Goal: Use online tool/utility: Use online tool/utility

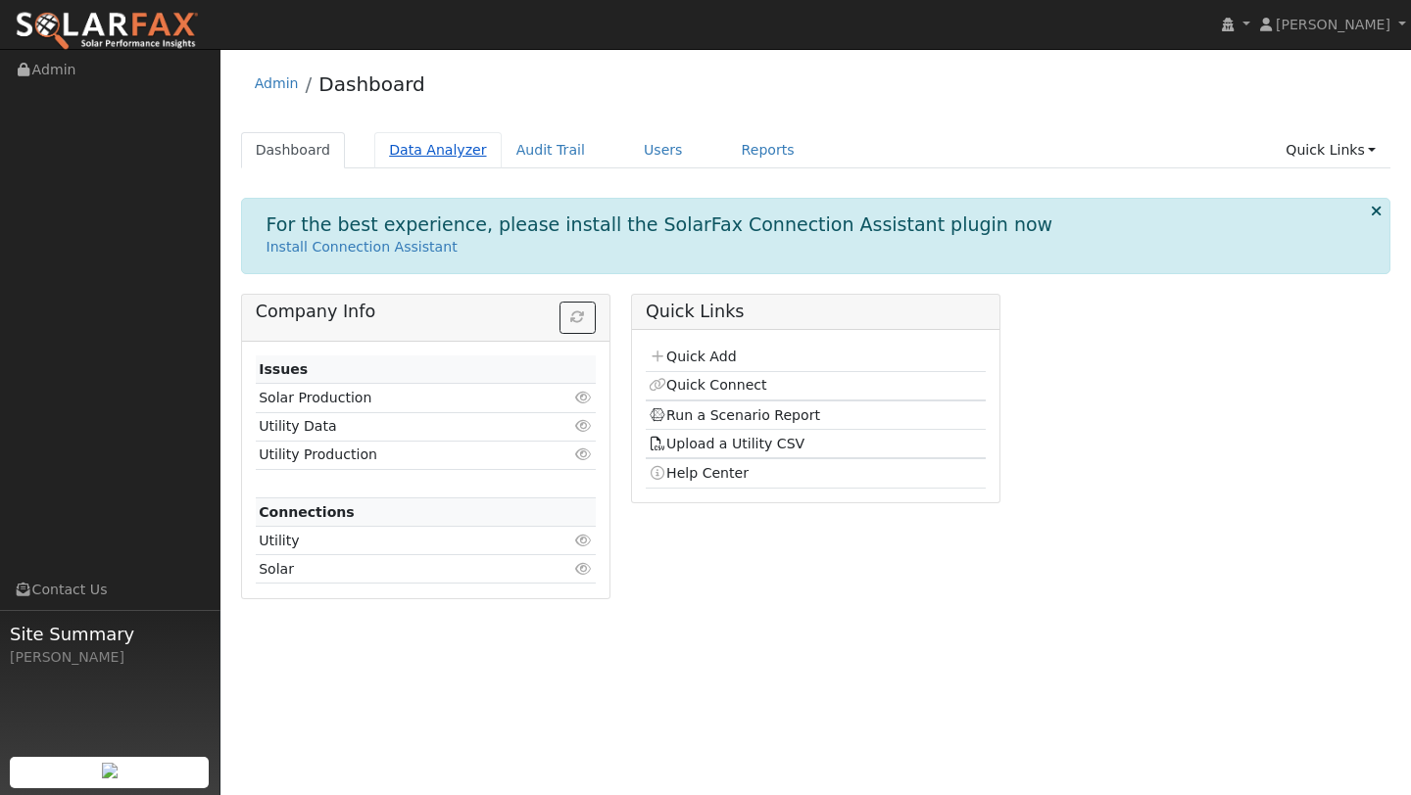
click at [405, 147] on link "Data Analyzer" at bounding box center [437, 150] width 127 height 36
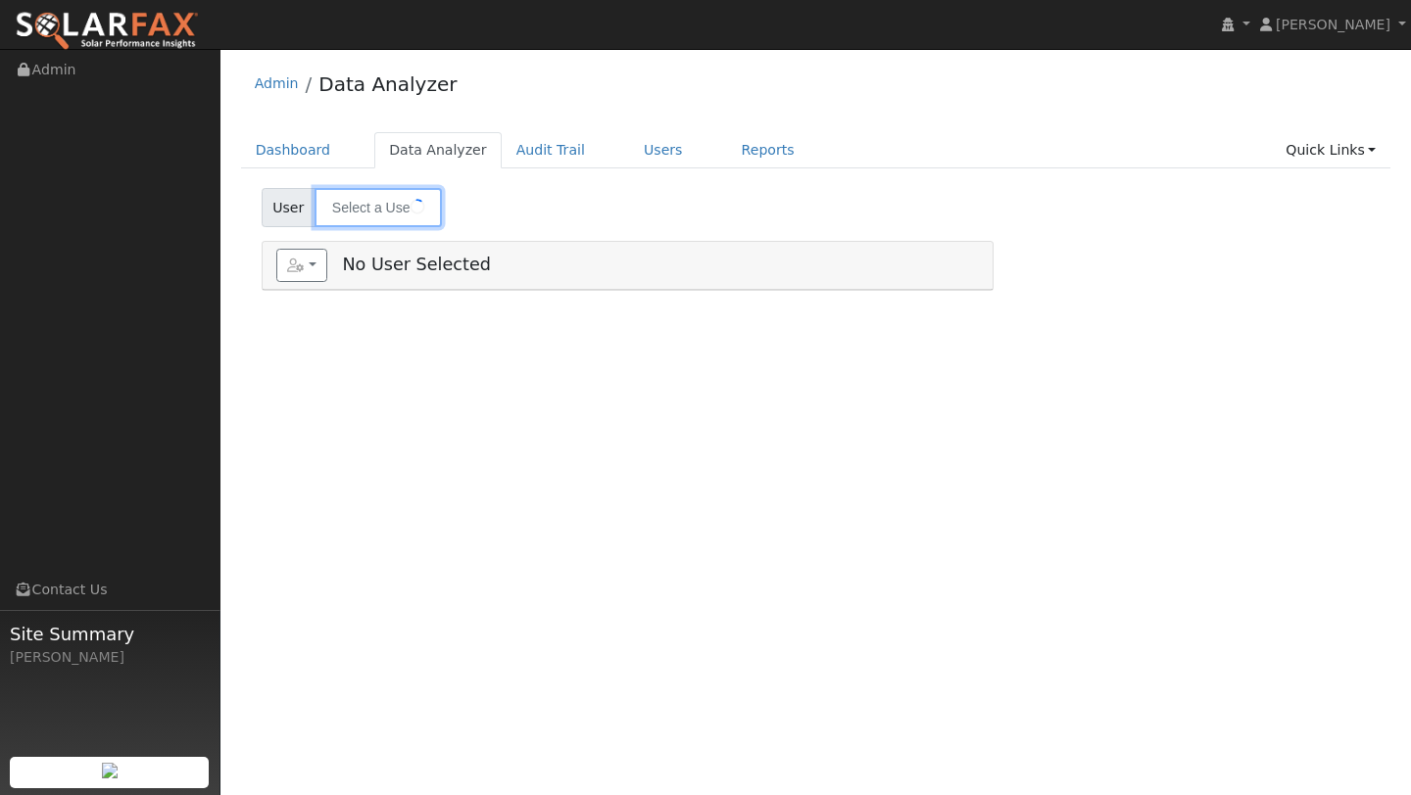
type input "[PERSON_NAME]"
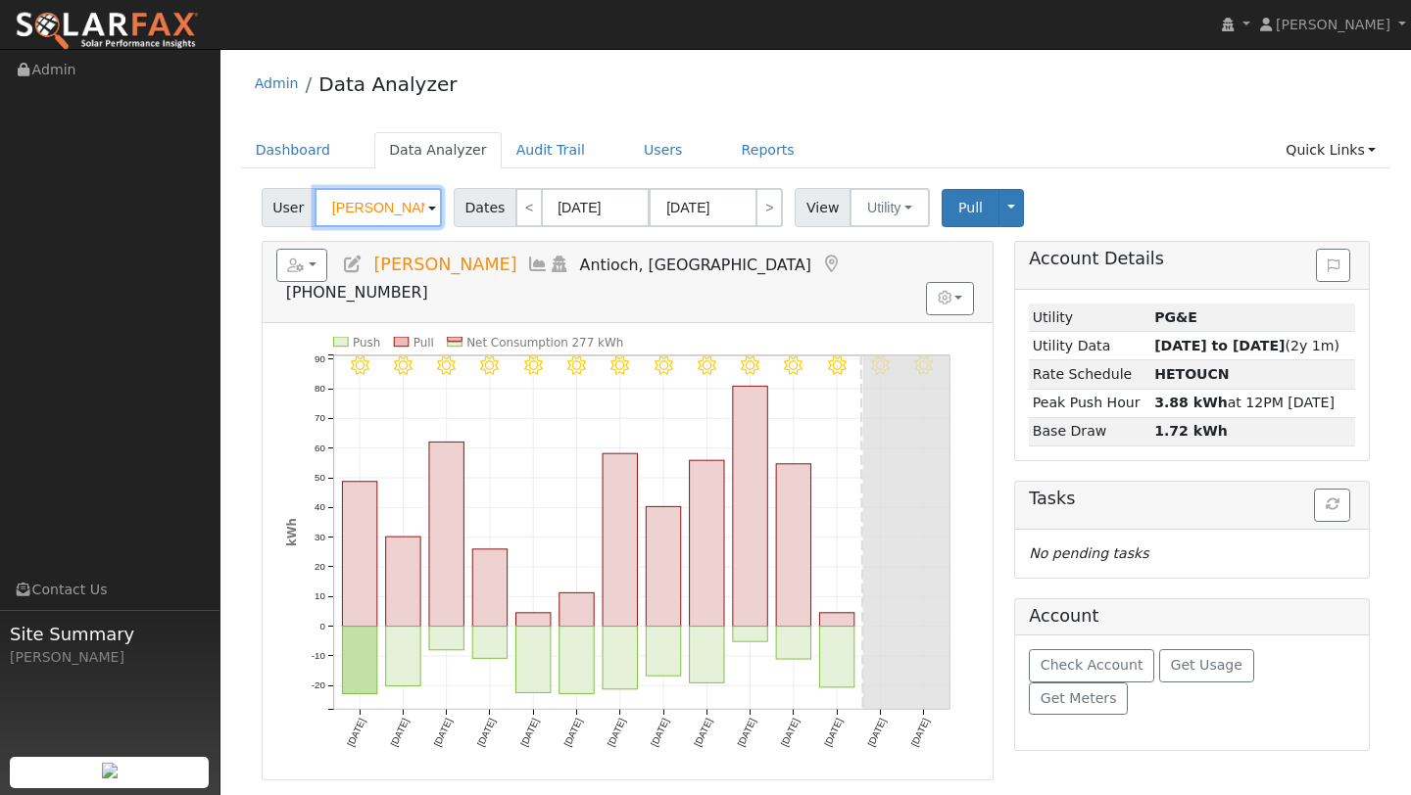
click at [392, 200] on input "[PERSON_NAME]" at bounding box center [377, 207] width 127 height 39
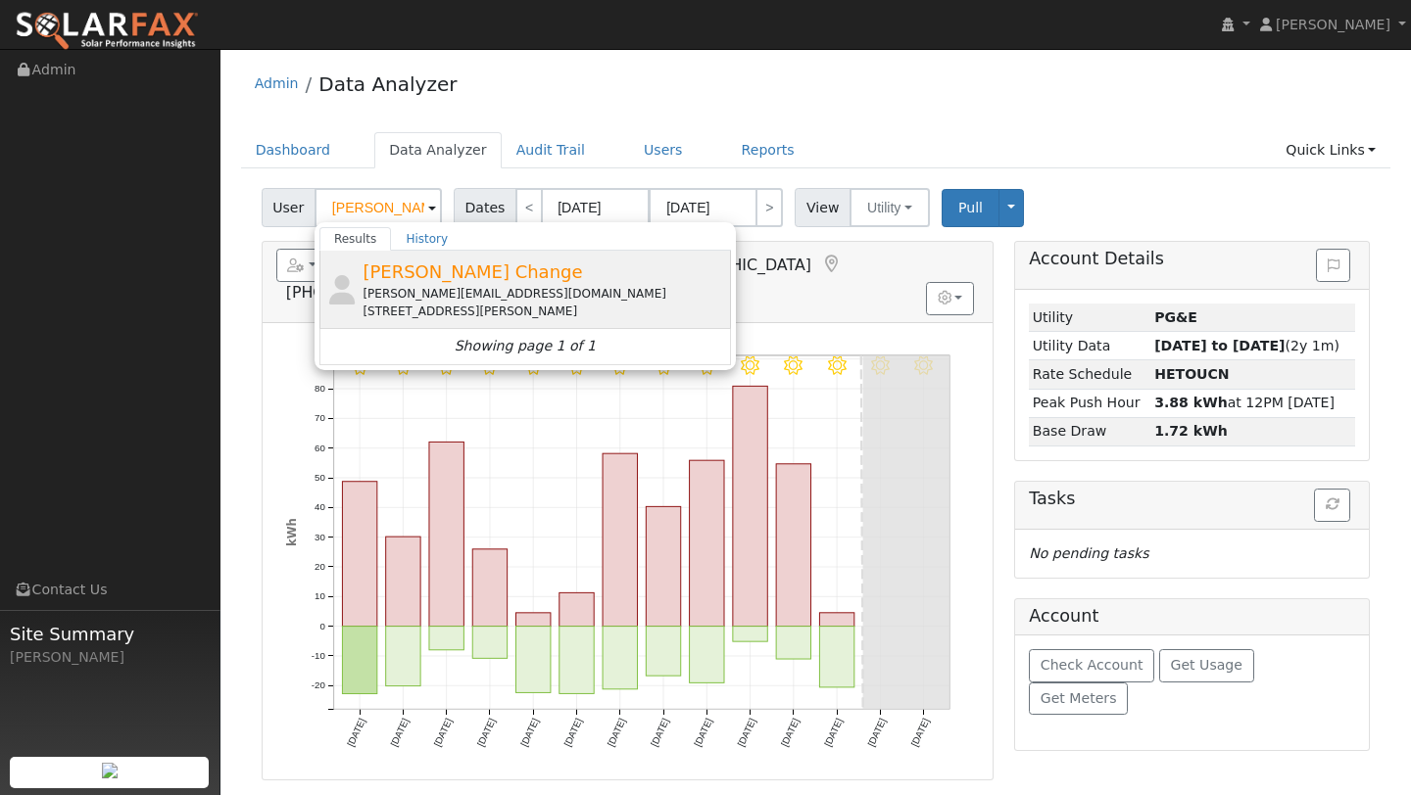
click at [410, 299] on div "[PERSON_NAME][EMAIL_ADDRESS][DOMAIN_NAME]" at bounding box center [543, 294] width 363 height 18
type input "[PERSON_NAME] Change"
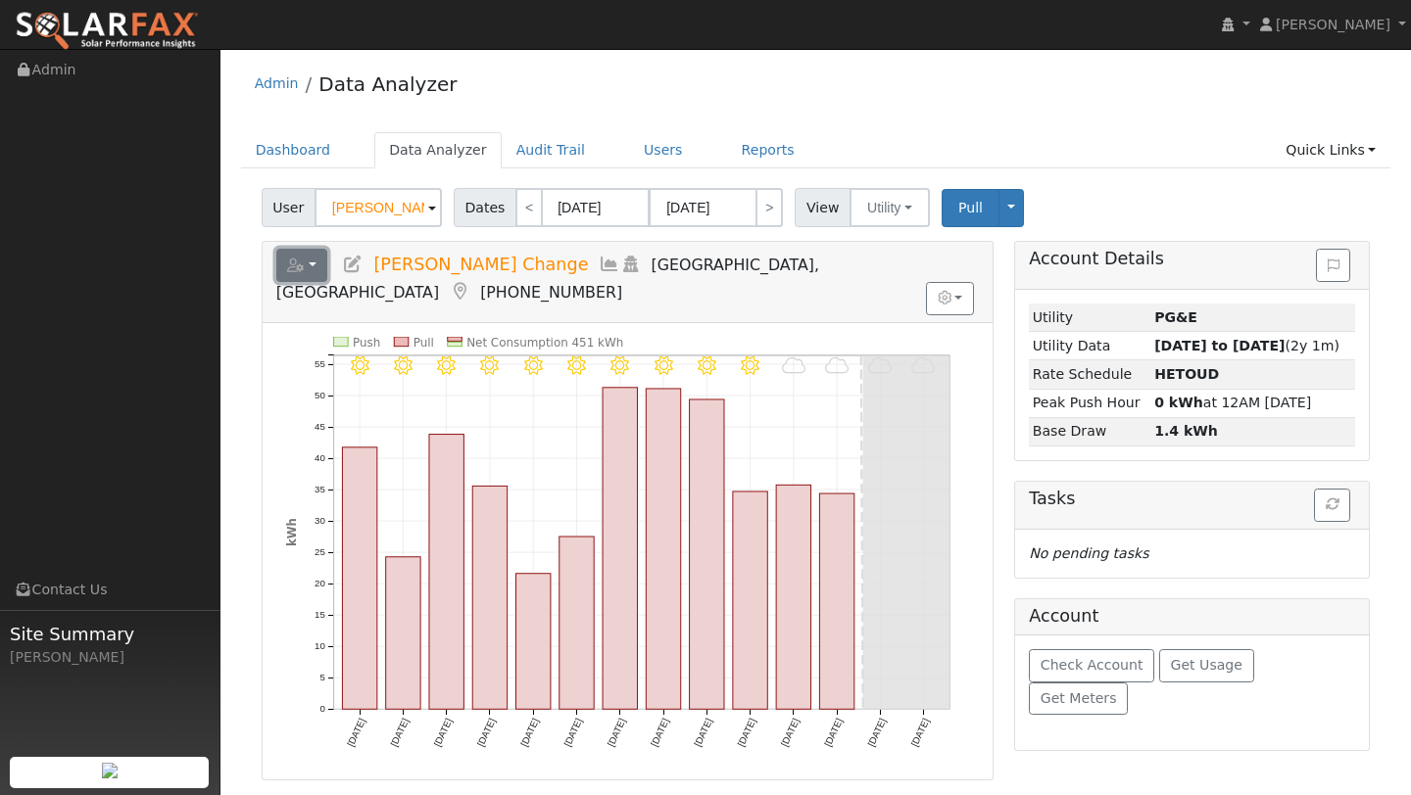
click at [300, 271] on icon "button" at bounding box center [296, 266] width 18 height 14
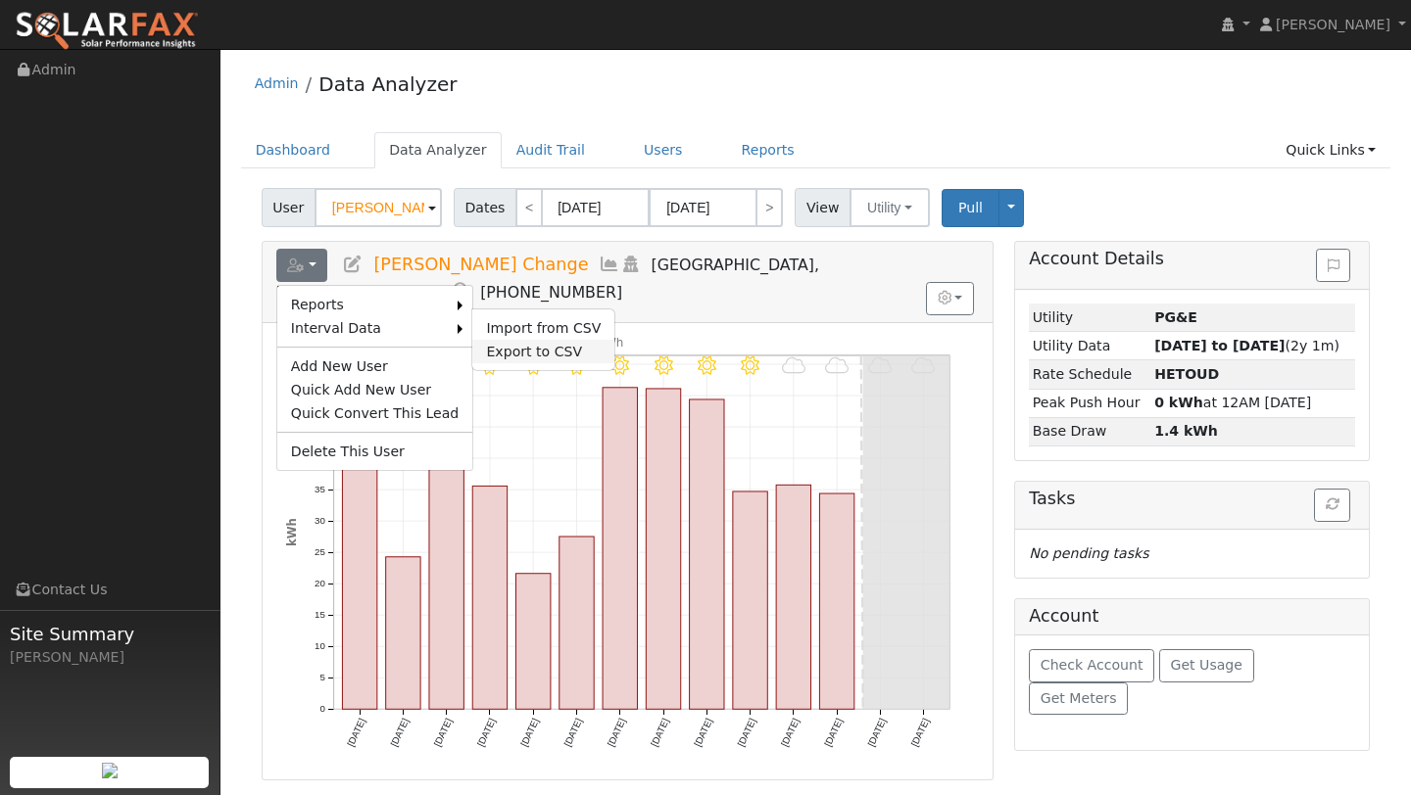
click at [480, 357] on link "Export to CSV" at bounding box center [543, 352] width 142 height 24
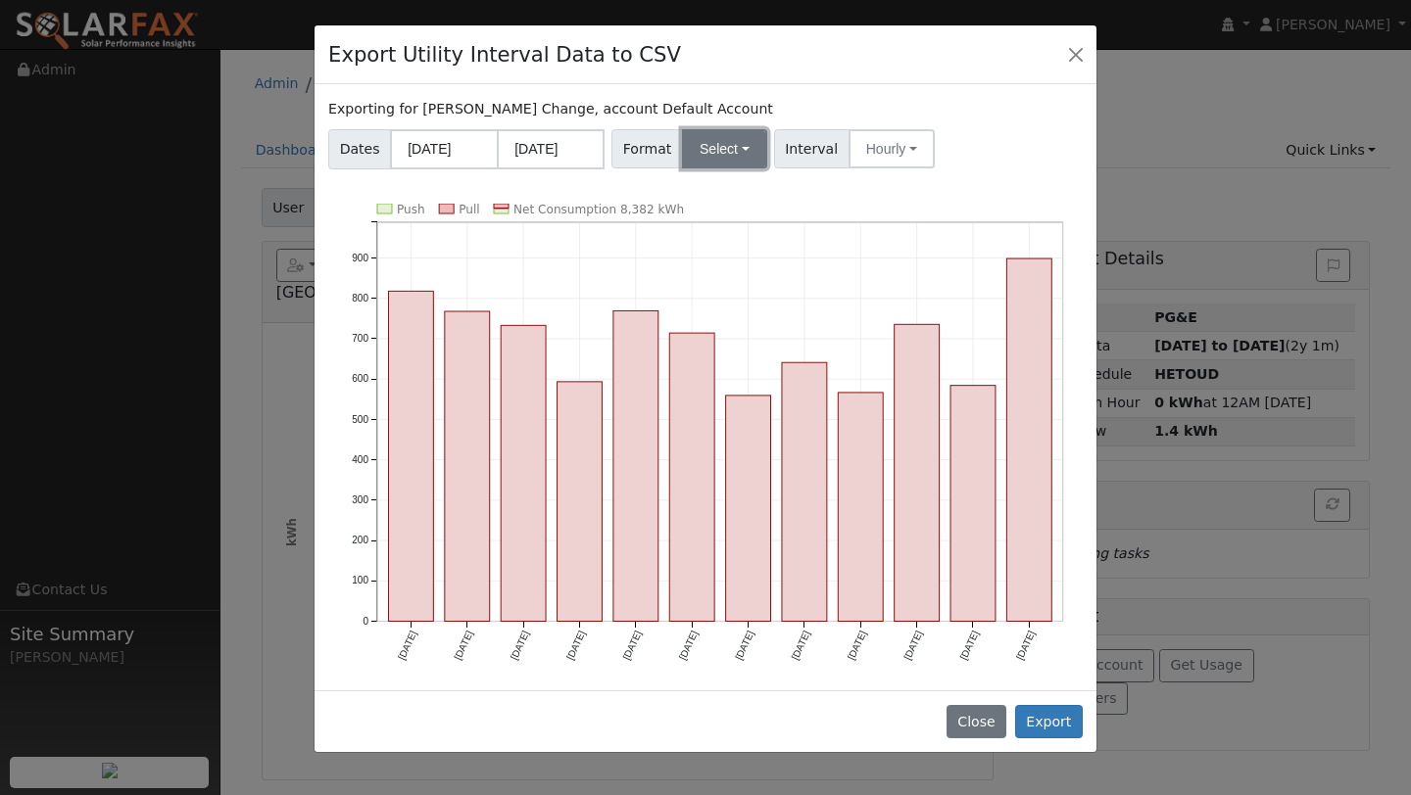
click at [716, 156] on button "Select" at bounding box center [724, 148] width 85 height 39
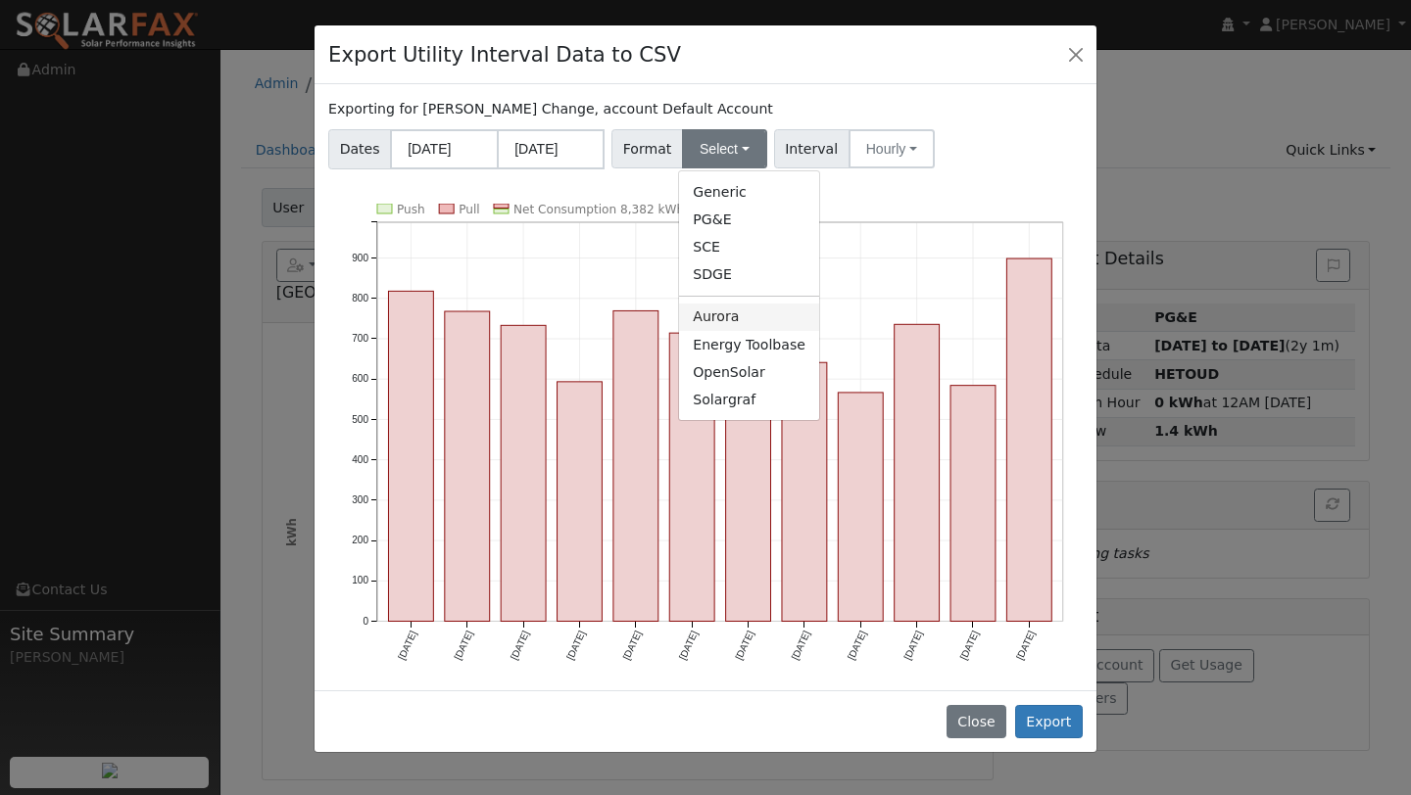
click at [711, 318] on link "Aurora" at bounding box center [749, 317] width 140 height 27
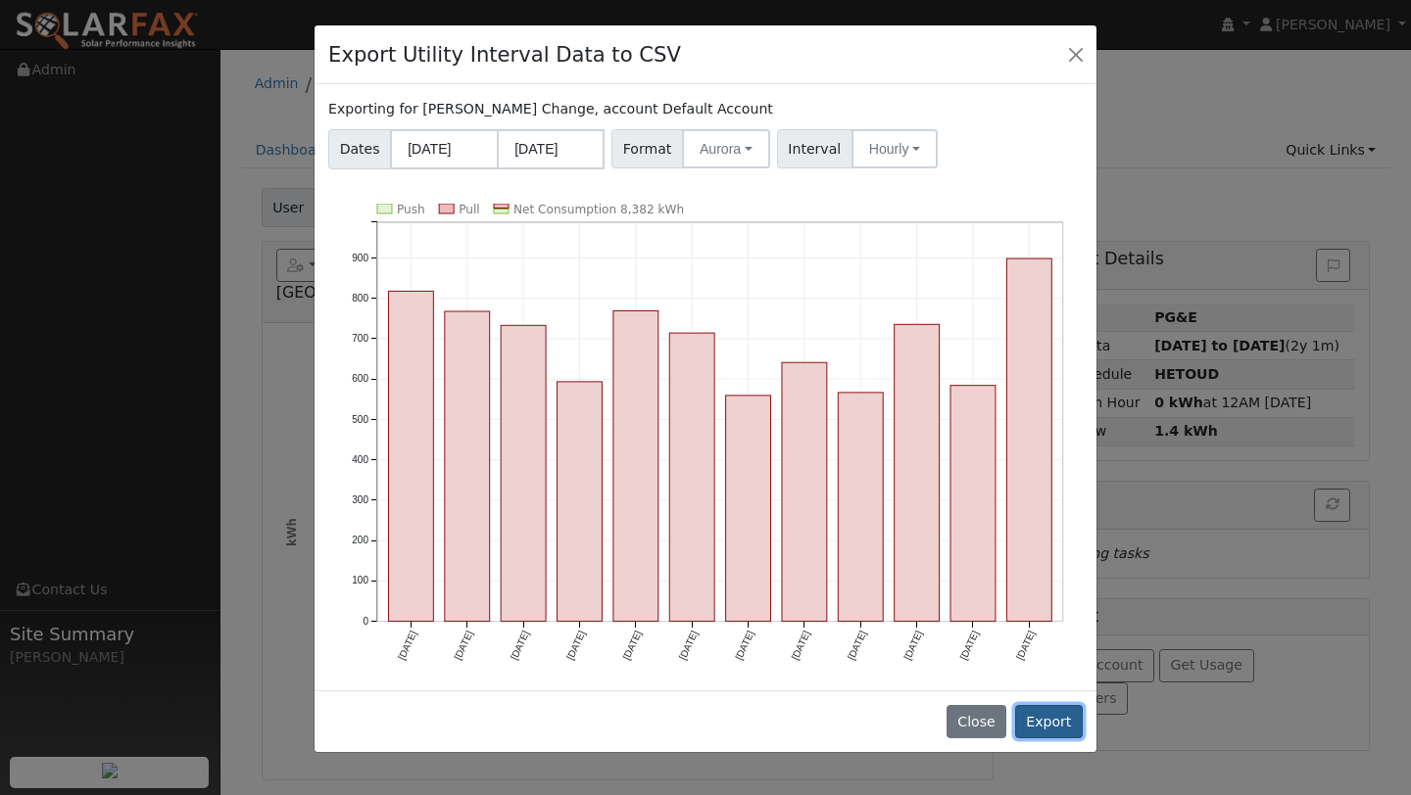
click at [1032, 724] on button "Export" at bounding box center [1049, 721] width 68 height 33
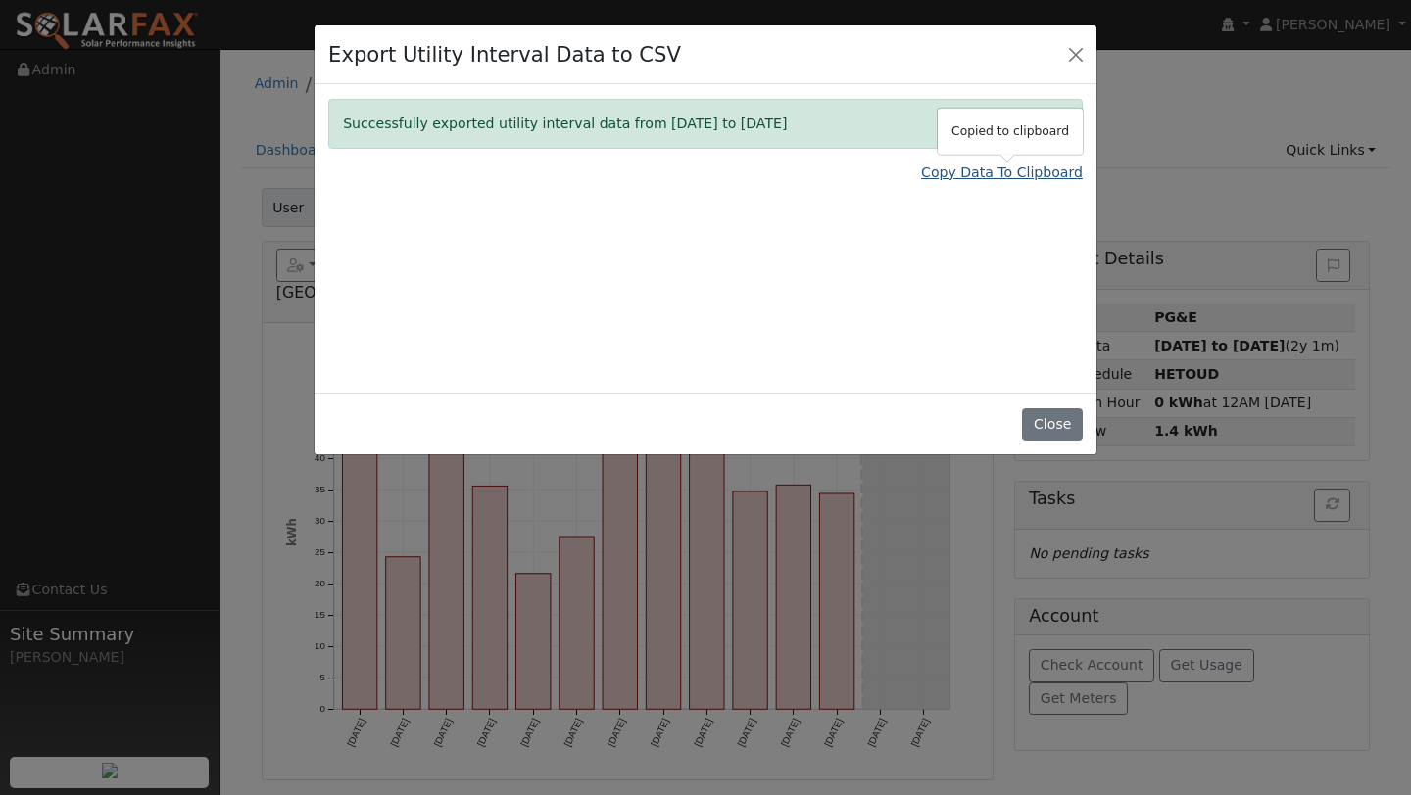
click at [937, 168] on link "Copy Data To Clipboard" at bounding box center [1002, 173] width 162 height 21
click at [1061, 60] on div "Export Utility Interval Data to CSV" at bounding box center [705, 55] width 782 height 60
click at [1067, 57] on button "Close" at bounding box center [1075, 53] width 27 height 27
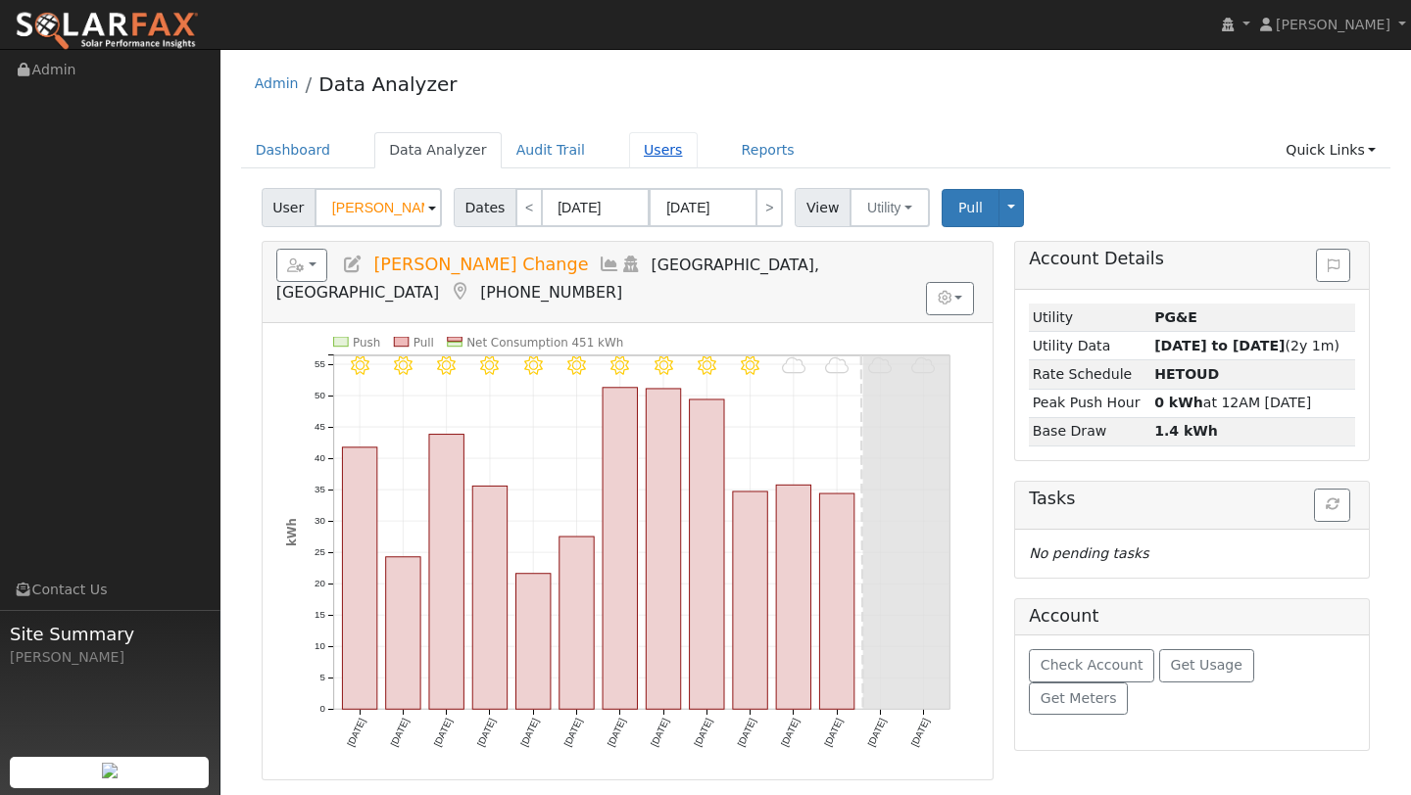
click at [629, 163] on link "Users" at bounding box center [663, 150] width 69 height 36
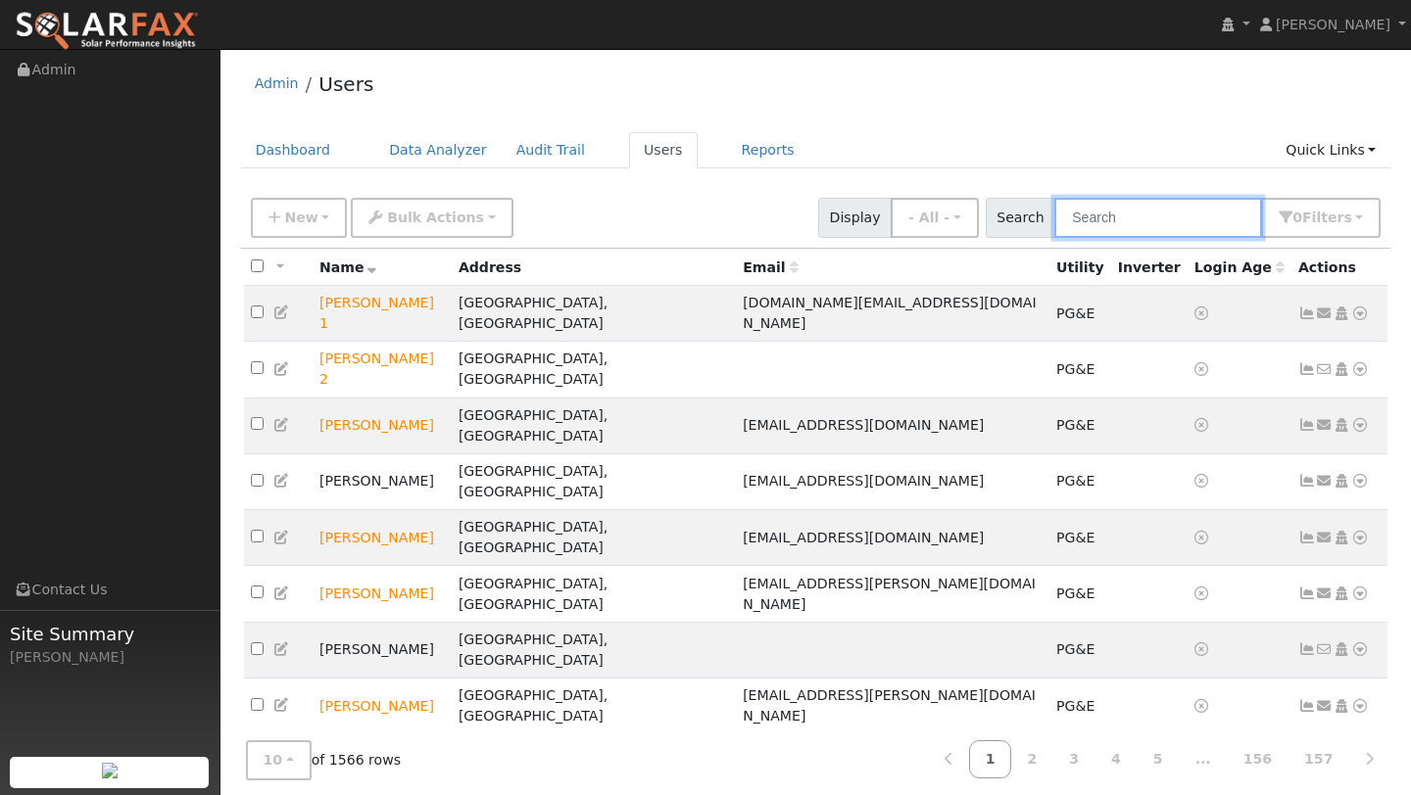
click at [1138, 225] on input "text" at bounding box center [1158, 218] width 208 height 40
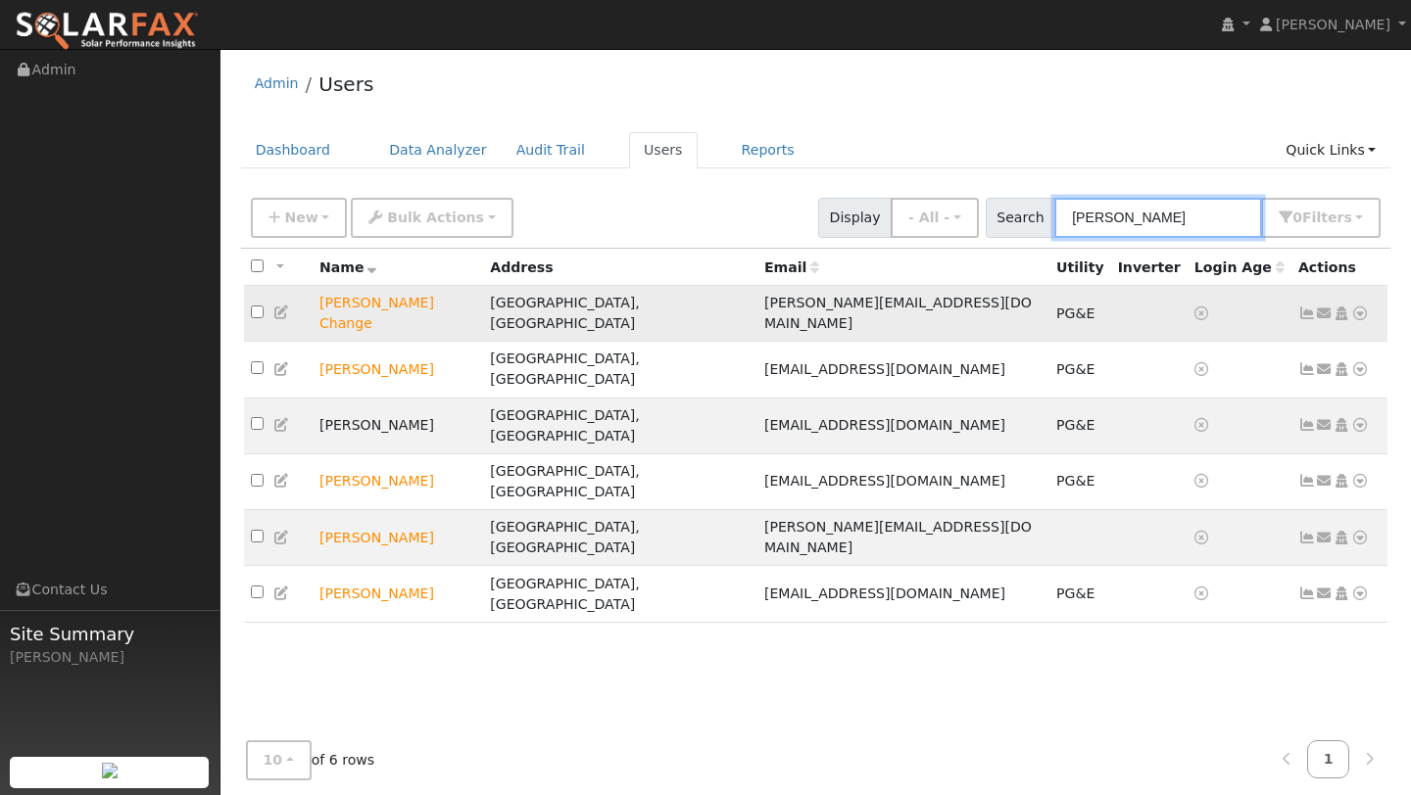
type input "[PERSON_NAME]"
click at [1360, 307] on icon at bounding box center [1360, 314] width 18 height 14
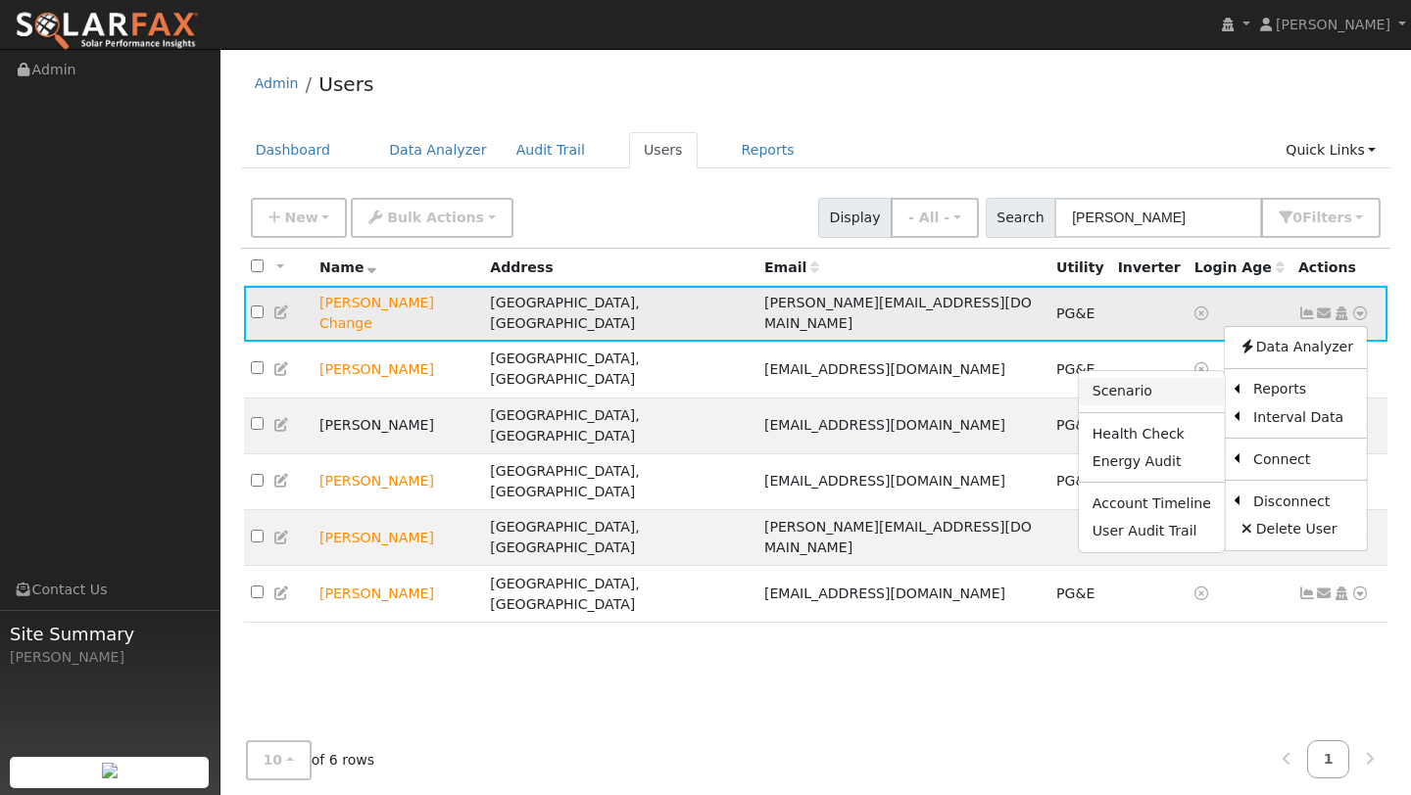
click at [1184, 383] on link "Scenario" at bounding box center [1152, 391] width 146 height 27
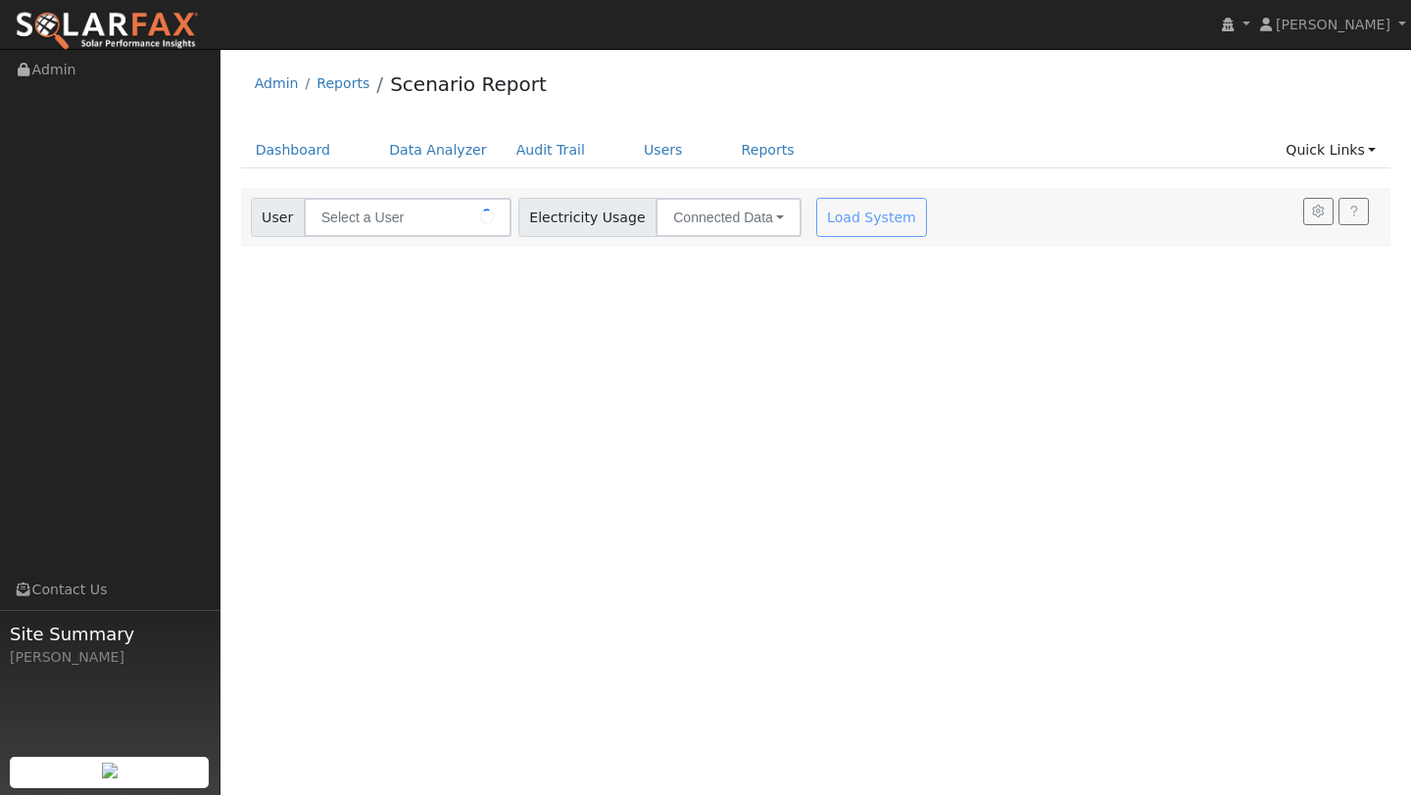
type input "Leo Change"
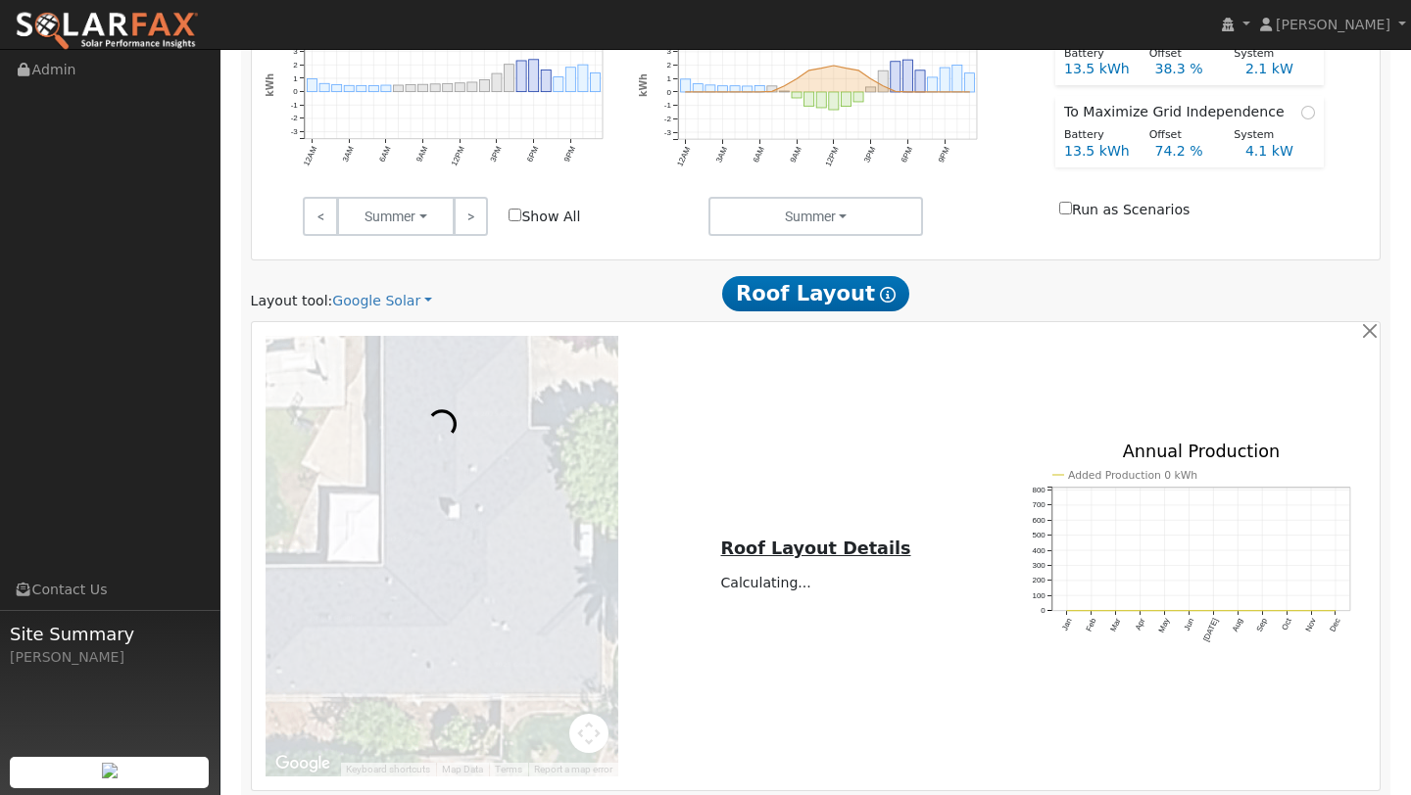
scroll to position [1039, 0]
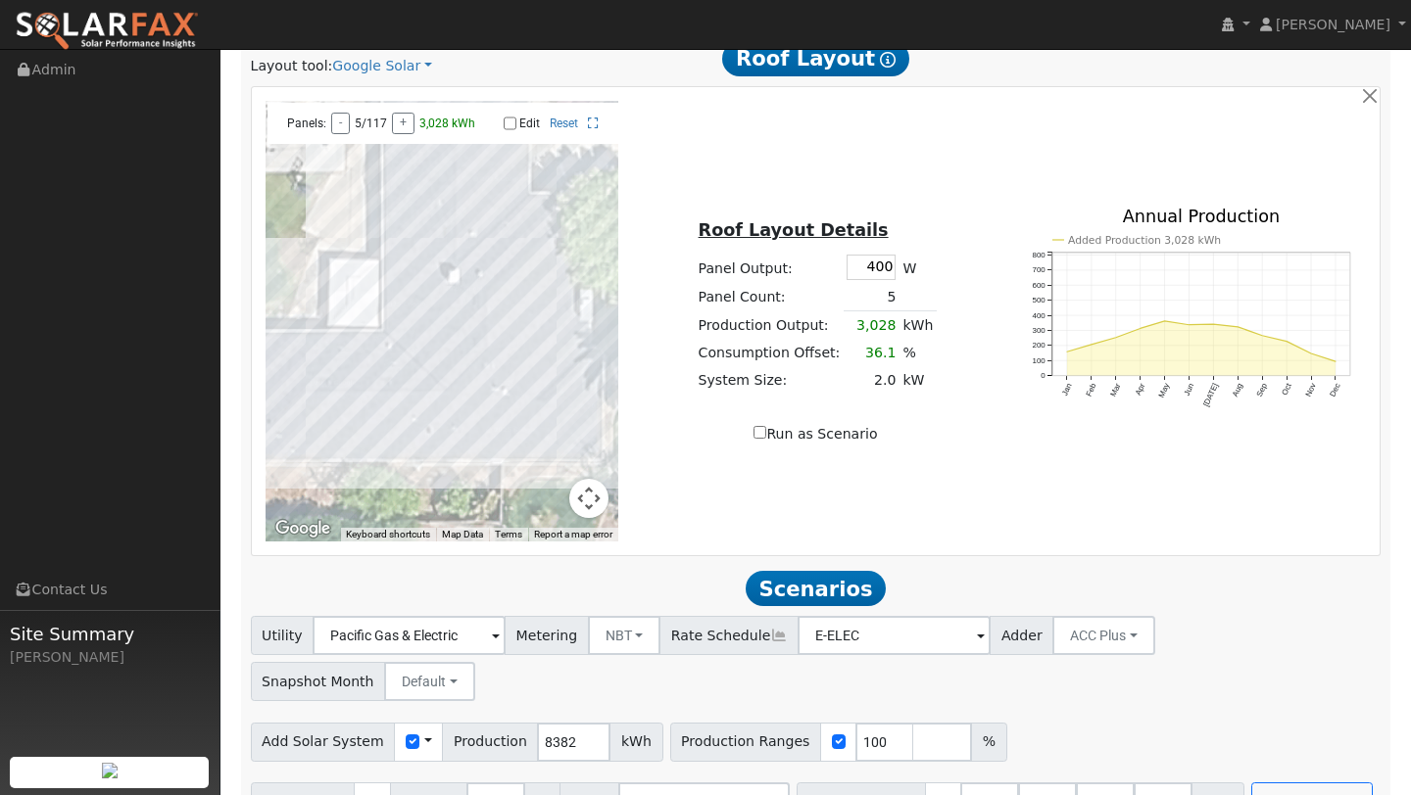
click at [595, 493] on button "Map camera controls" at bounding box center [588, 498] width 39 height 39
click at [544, 492] on button "Zoom out" at bounding box center [539, 498] width 39 height 39
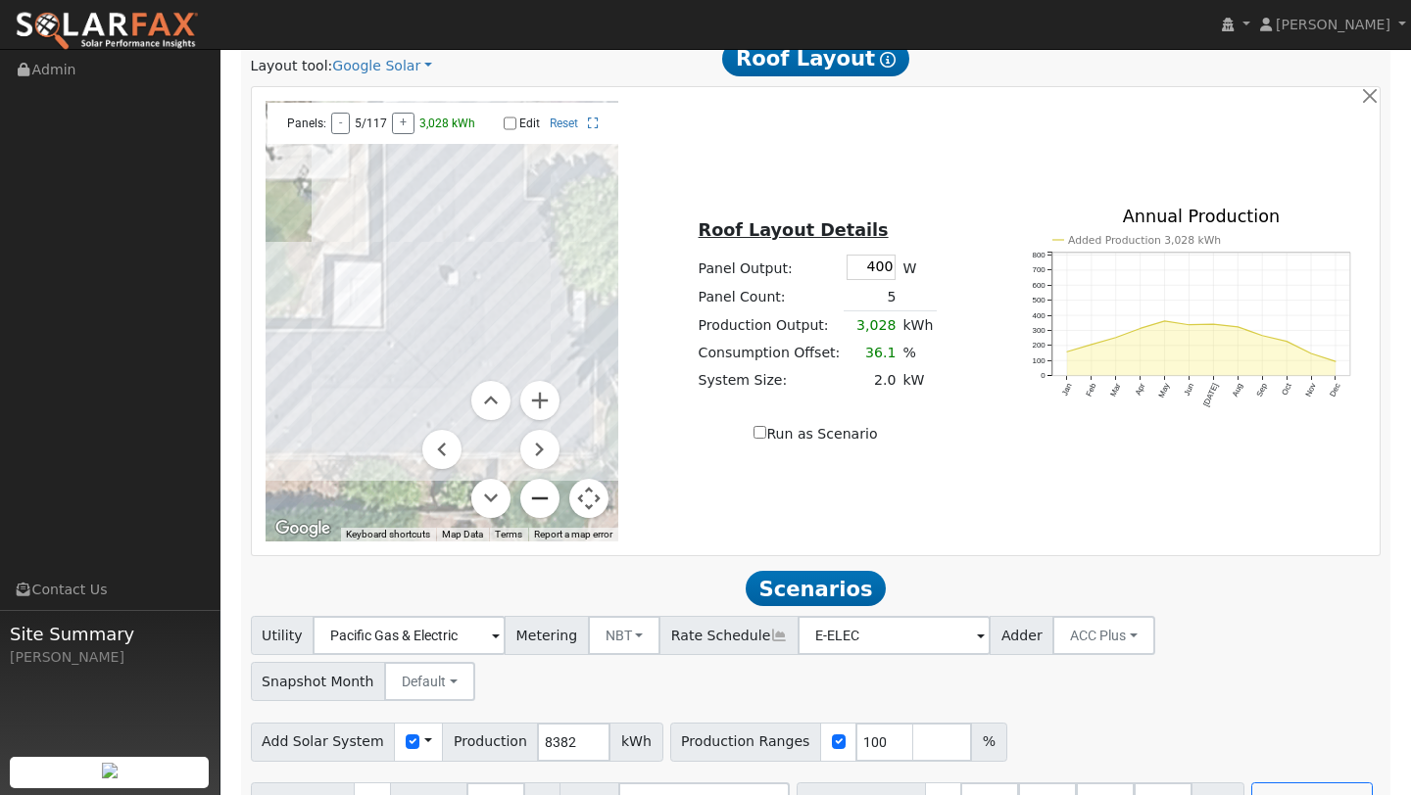
click at [544, 492] on button "Zoom out" at bounding box center [539, 498] width 39 height 39
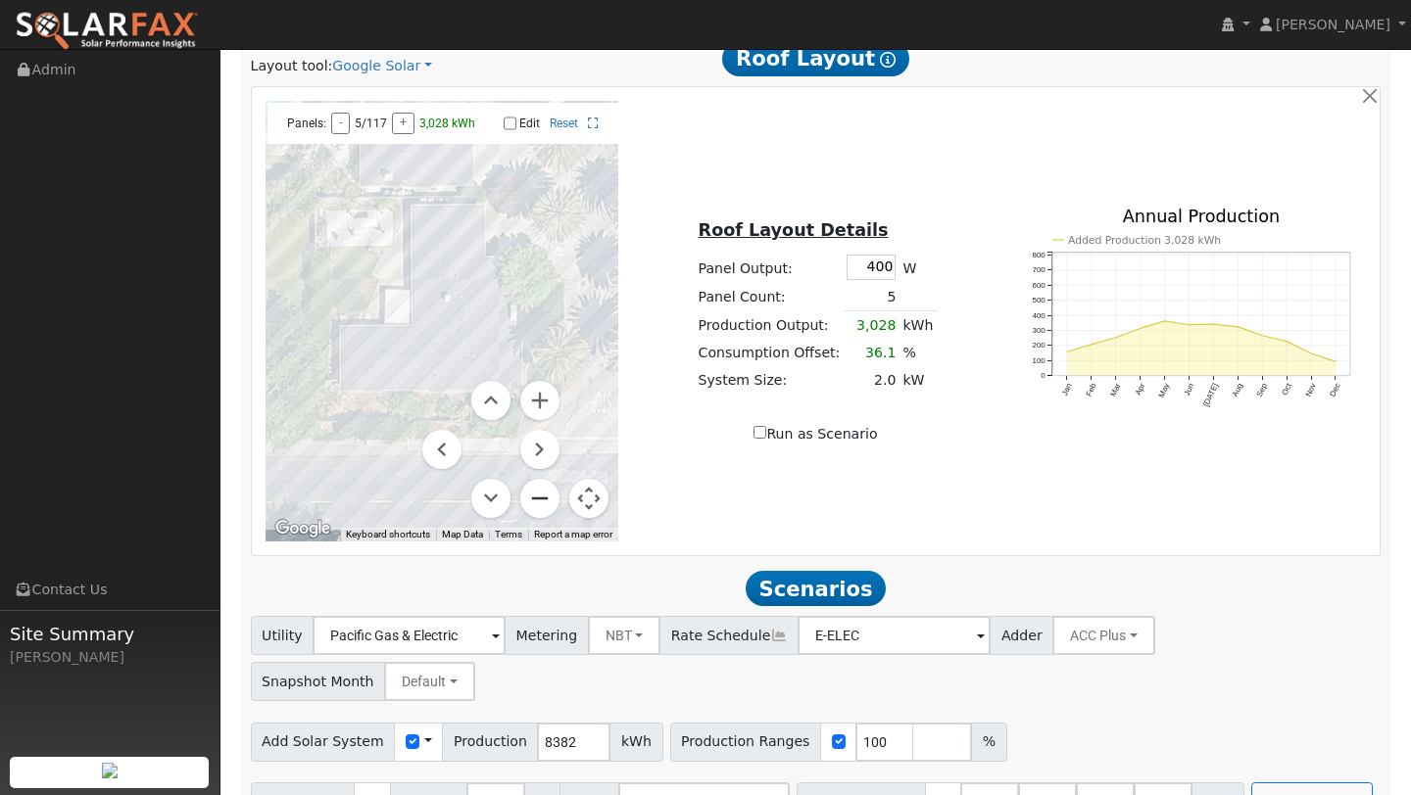
click at [544, 492] on button "Zoom out" at bounding box center [539, 498] width 39 height 39
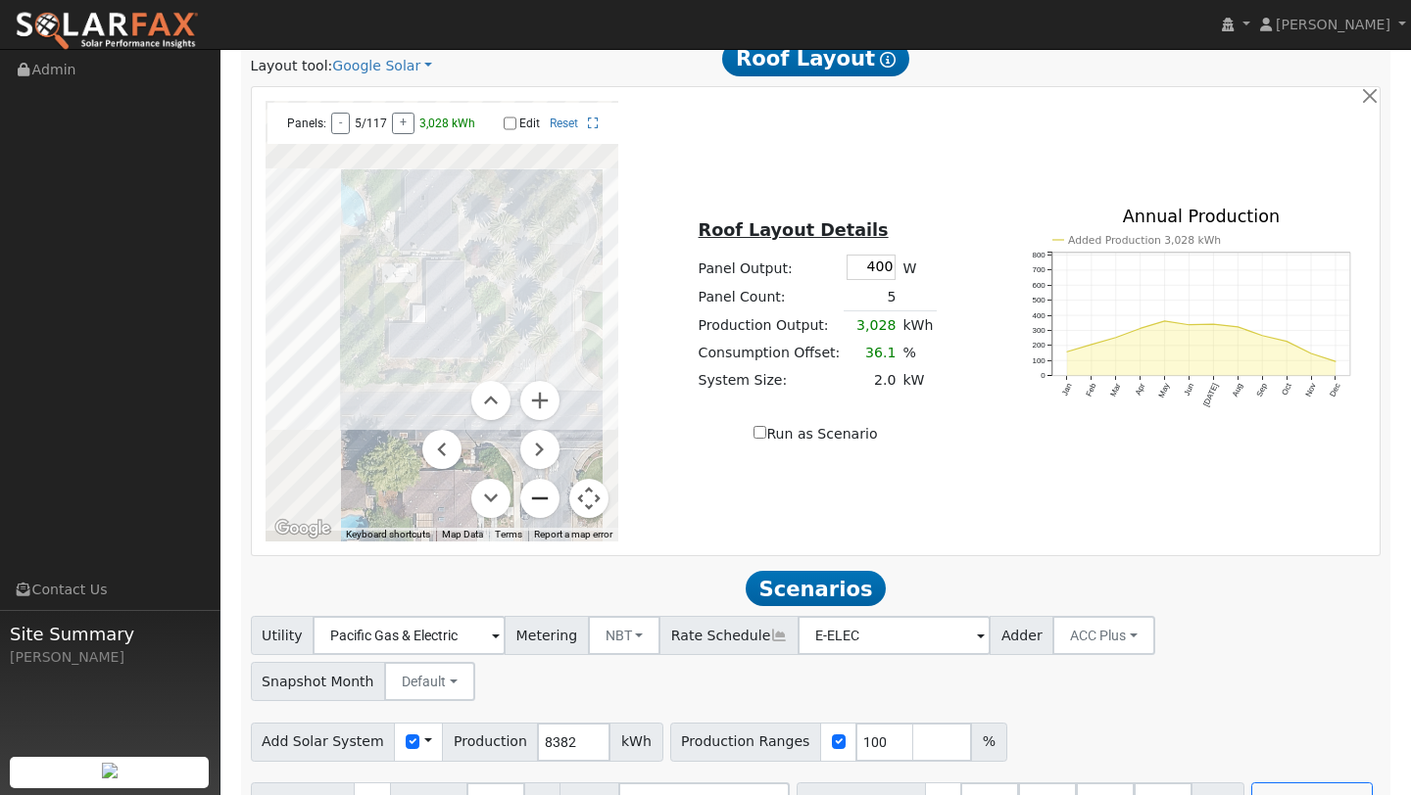
click at [544, 492] on button "Zoom out" at bounding box center [539, 498] width 39 height 39
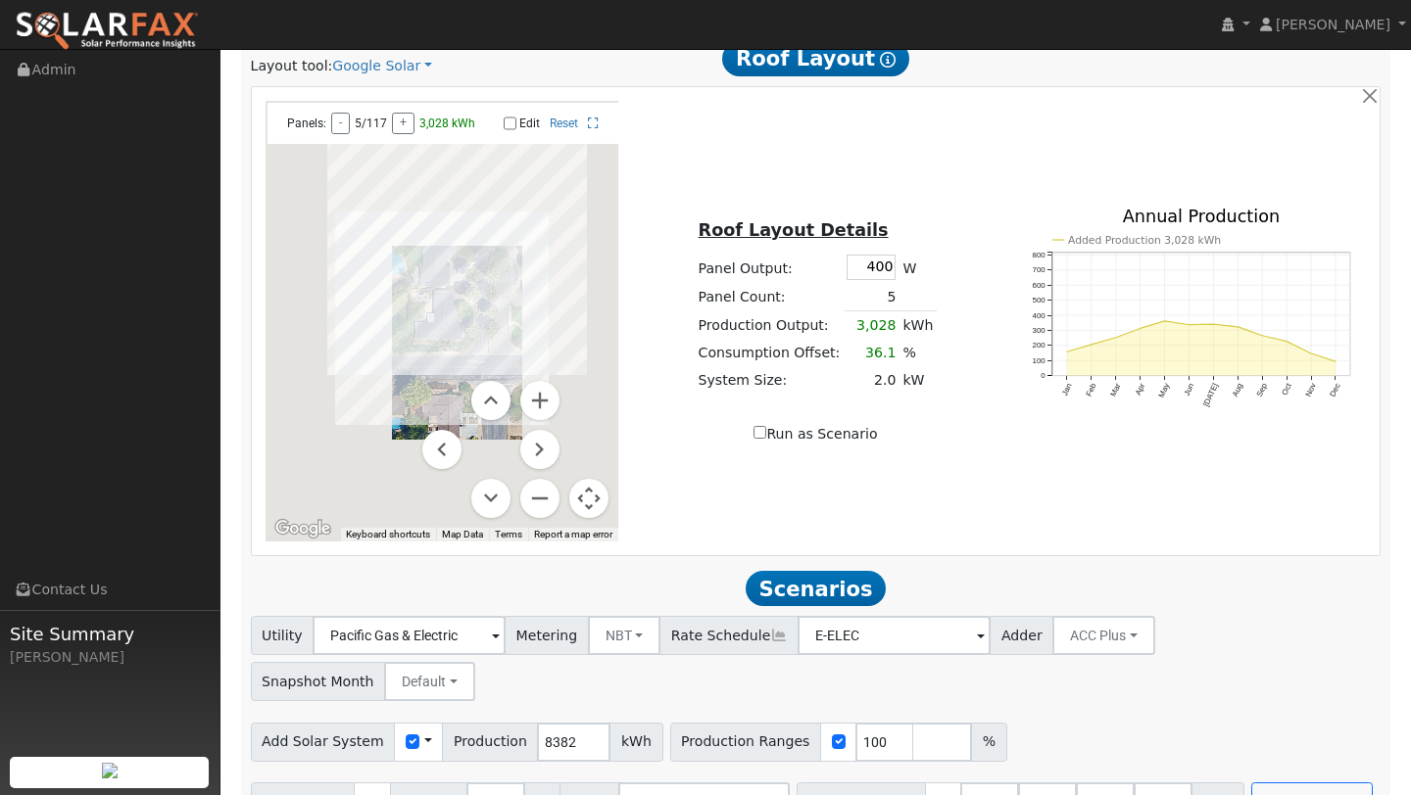
click at [599, 492] on button "Map camera controls" at bounding box center [588, 498] width 39 height 39
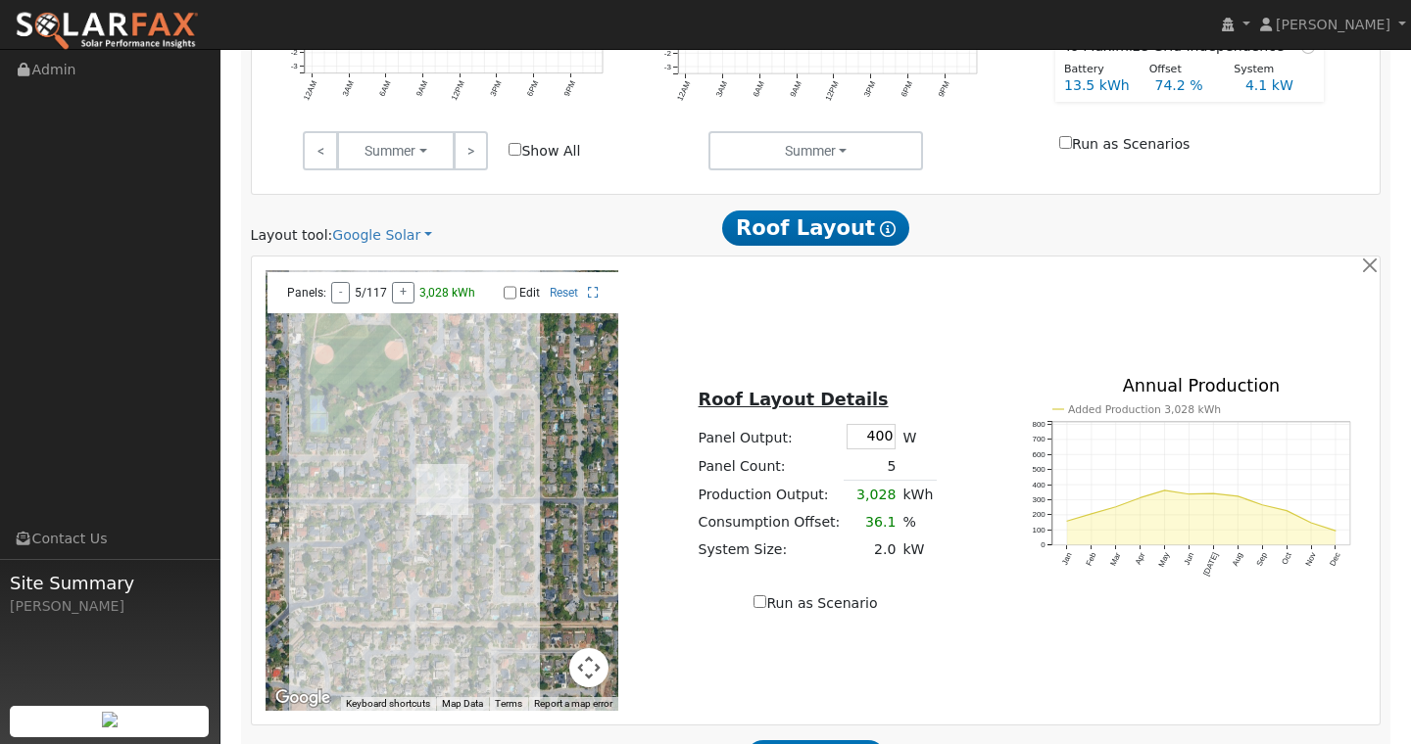
scroll to position [1090, 0]
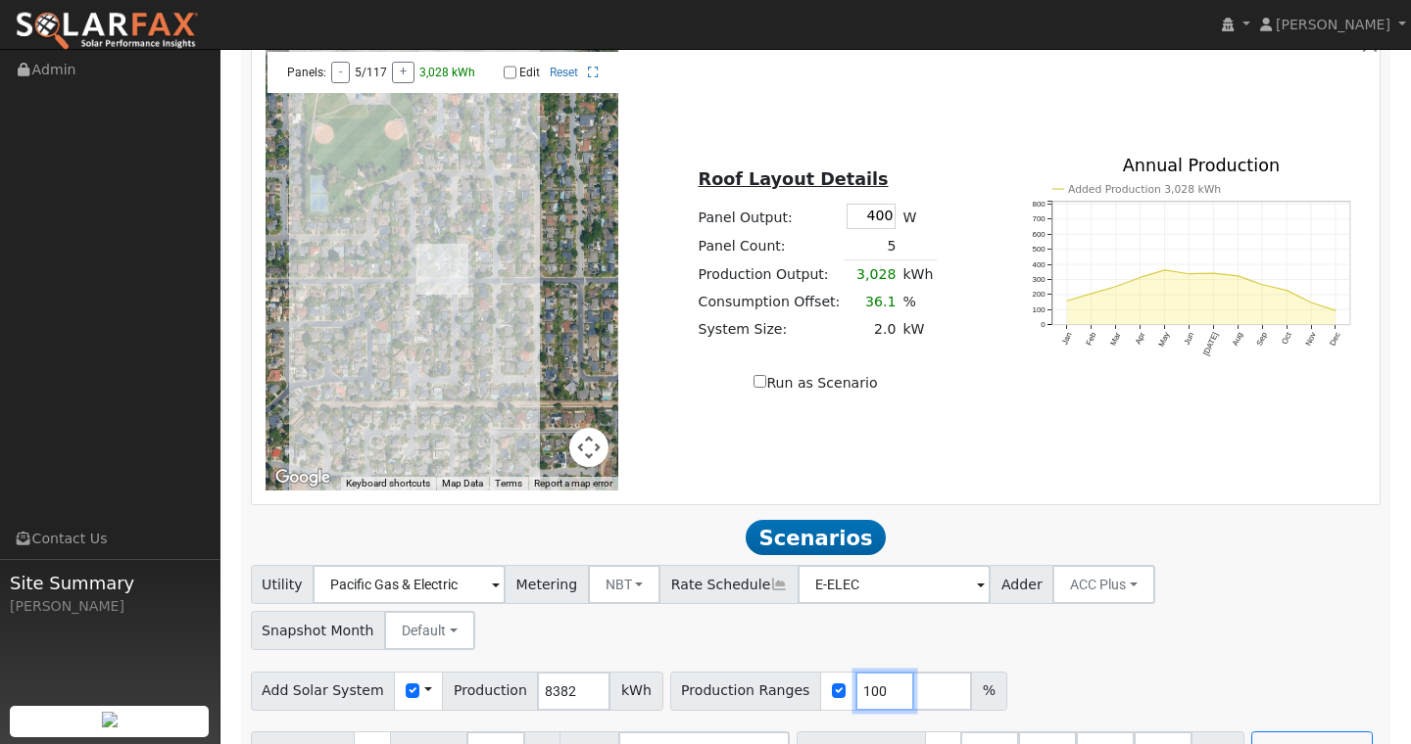
click at [861, 672] on input "100" at bounding box center [884, 691] width 59 height 39
type input "122"
click at [1285, 732] on button "Run Scenarios" at bounding box center [1311, 751] width 120 height 39
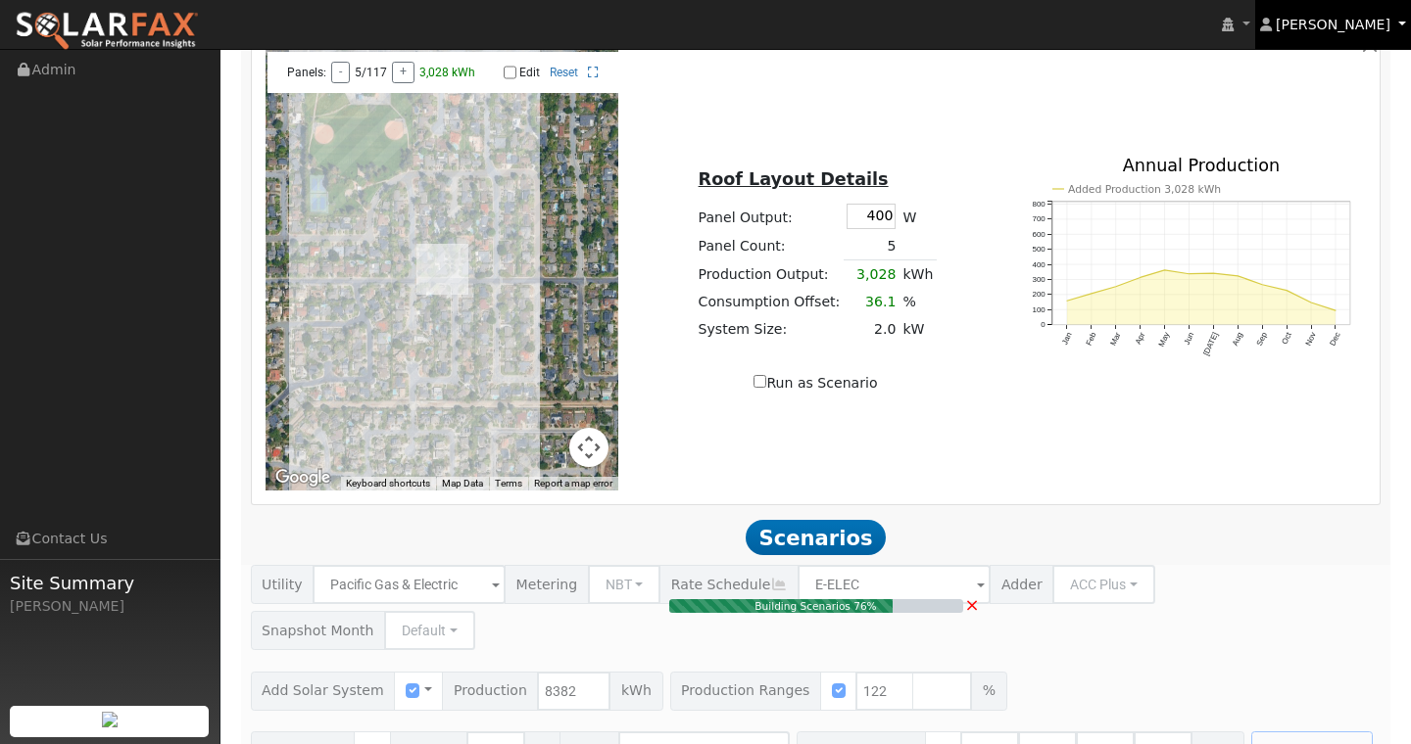
type input "6.8"
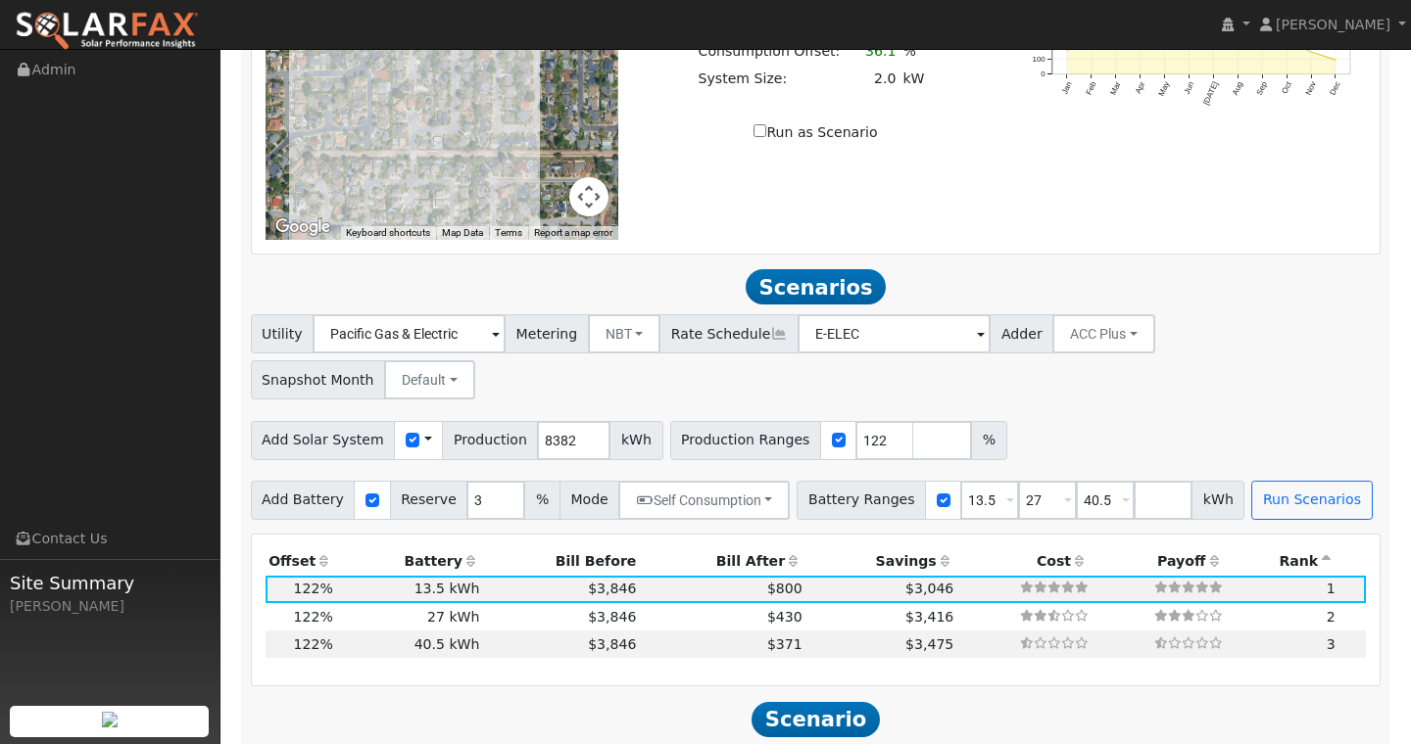
scroll to position [1339, 0]
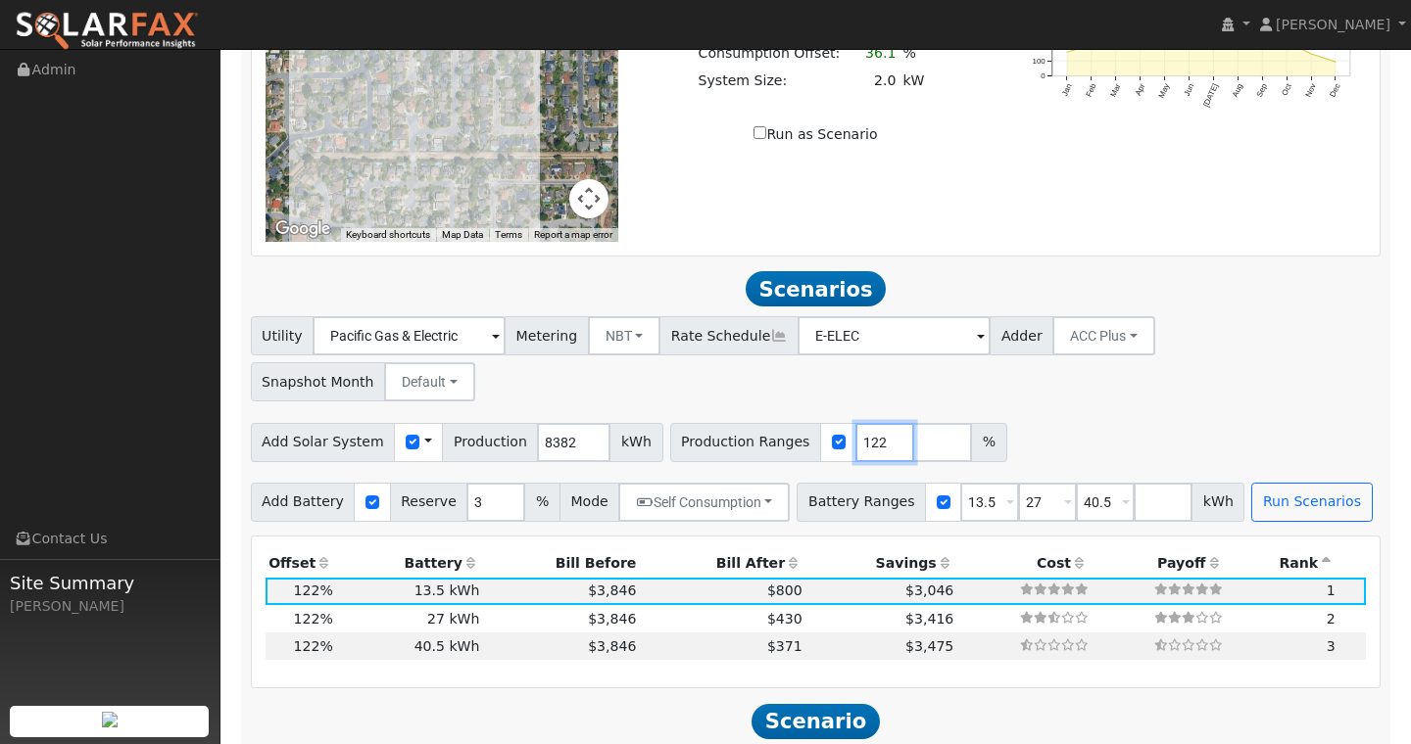
click at [862, 423] on input "122" at bounding box center [884, 442] width 59 height 39
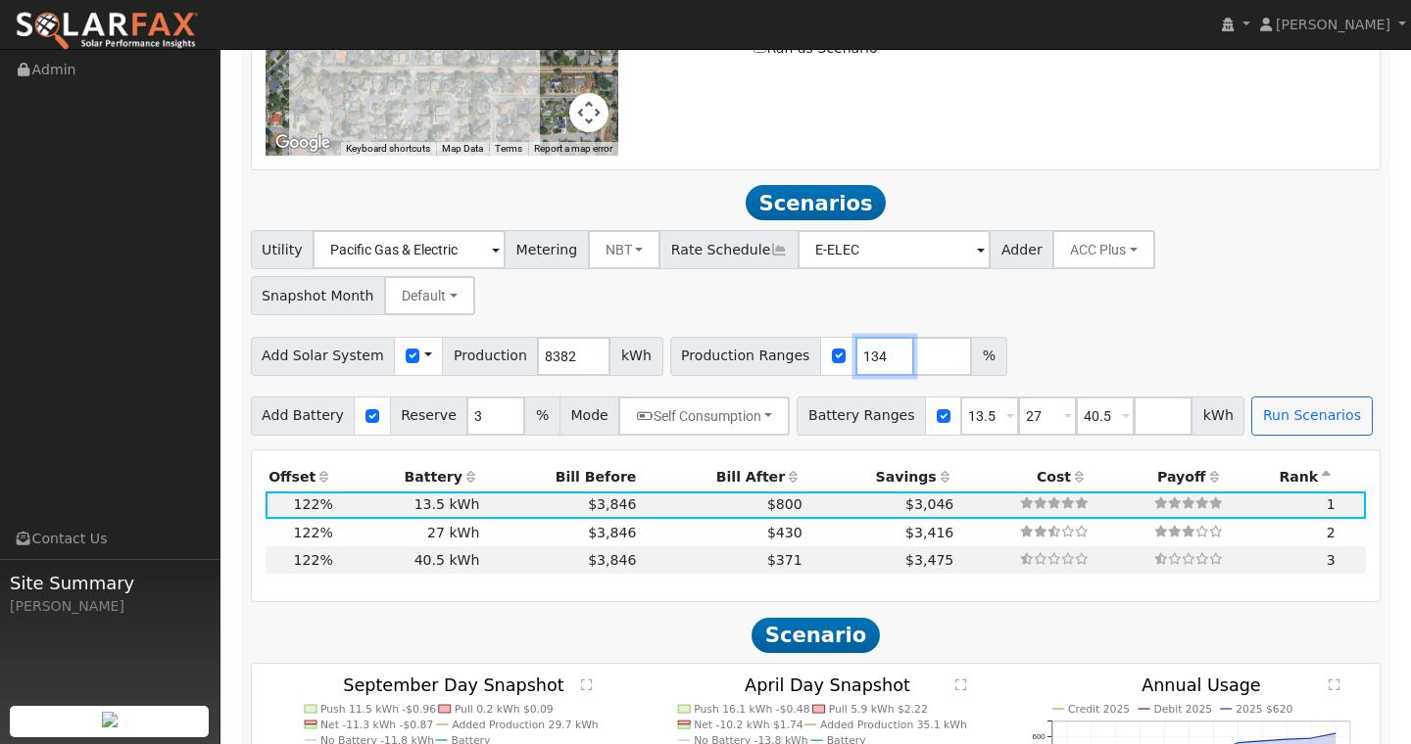
scroll to position [1566, 0]
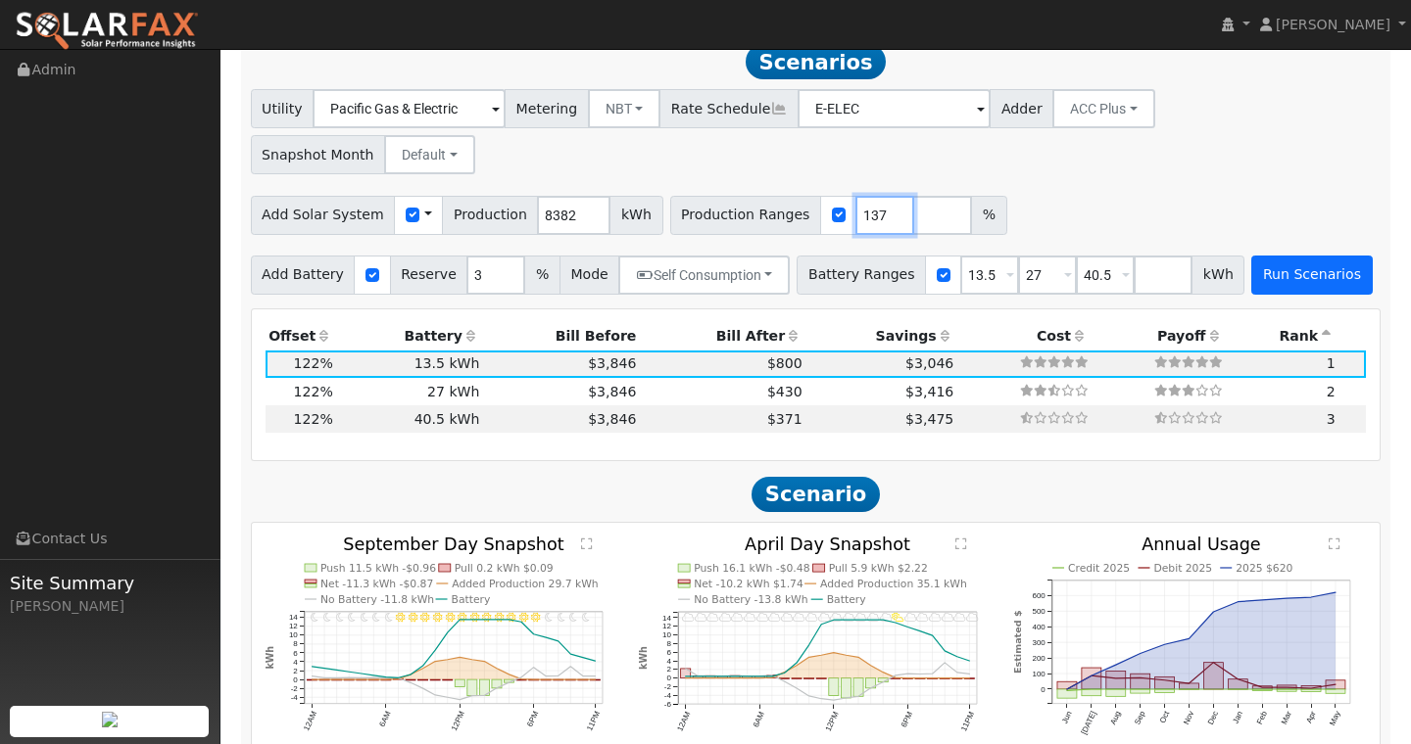
type input "137"
click at [1283, 256] on button "Run Scenarios" at bounding box center [1311, 275] width 120 height 39
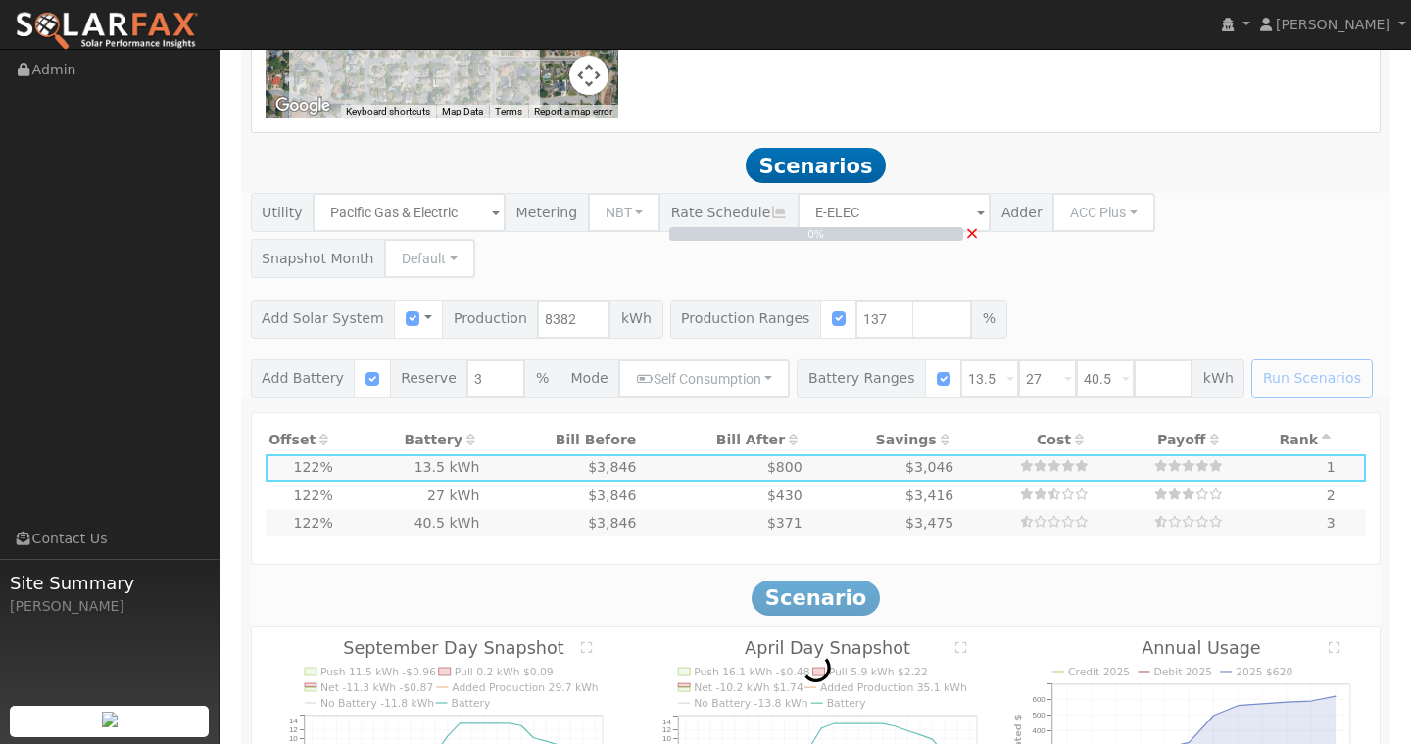
scroll to position [1505, 0]
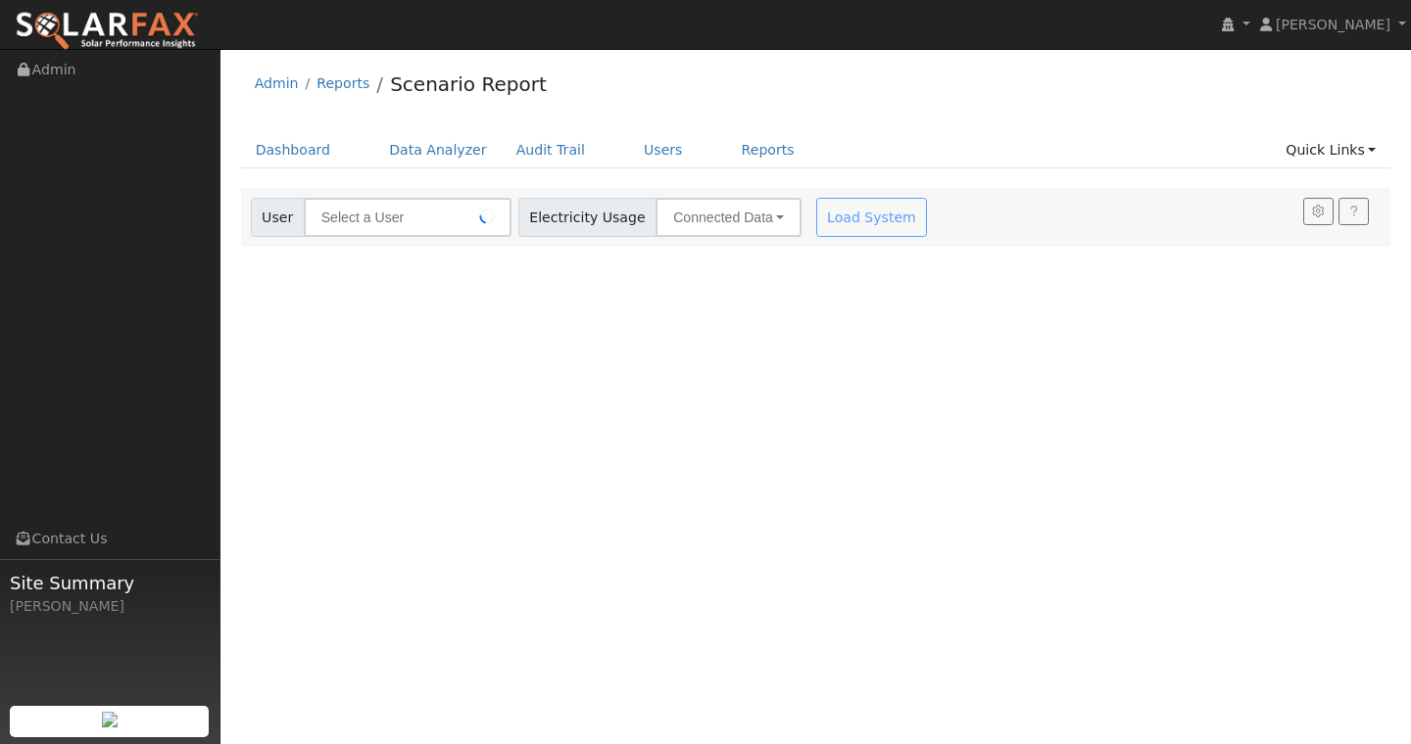
type input "[PERSON_NAME] Change"
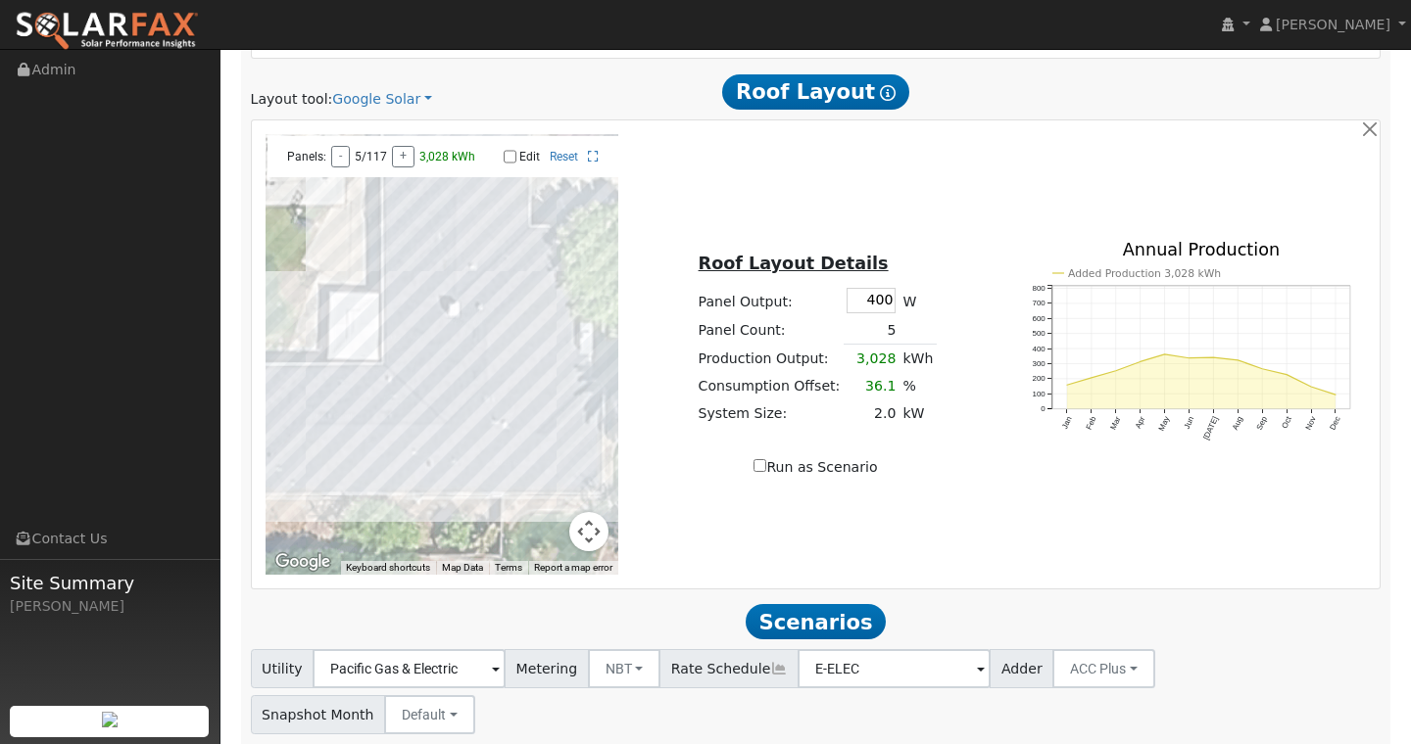
scroll to position [1090, 0]
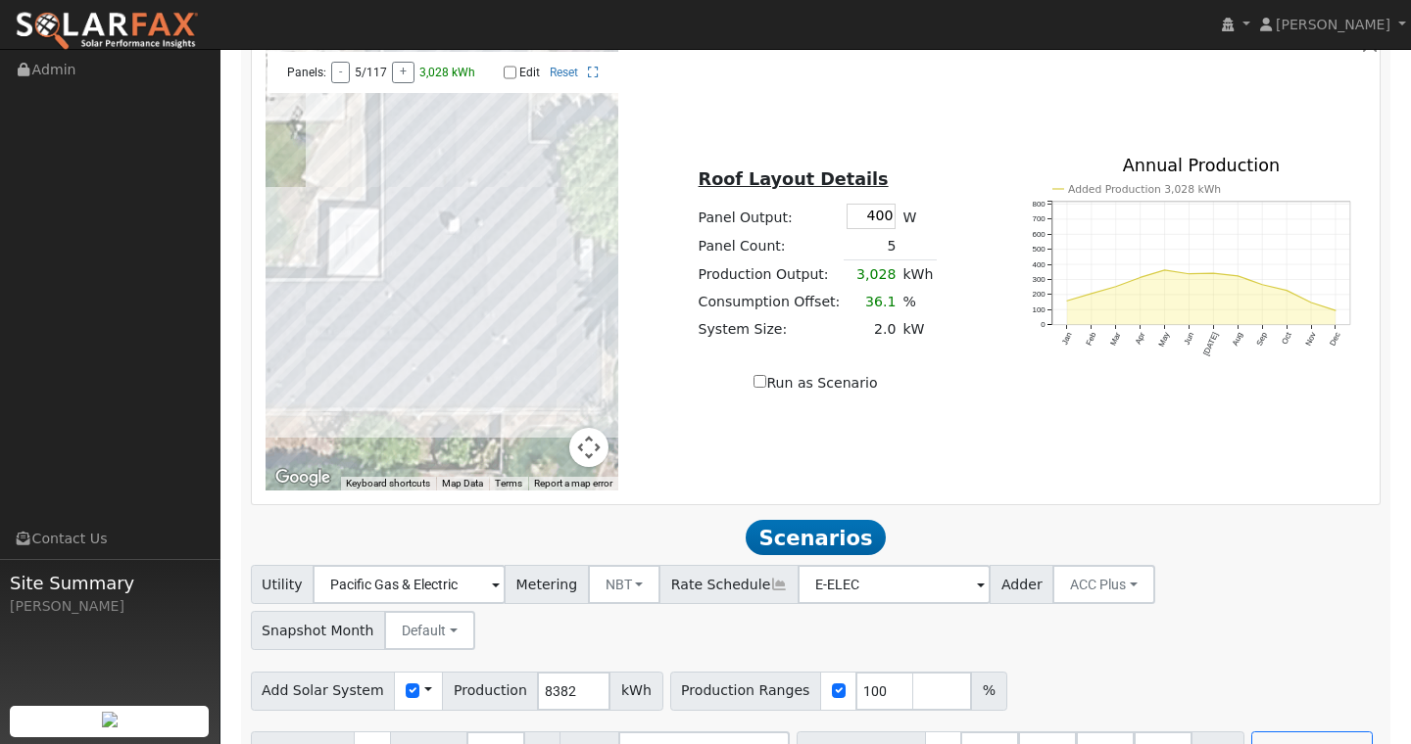
click at [599, 446] on button "Map camera controls" at bounding box center [588, 447] width 39 height 39
click at [524, 451] on button "Zoom out" at bounding box center [539, 447] width 39 height 39
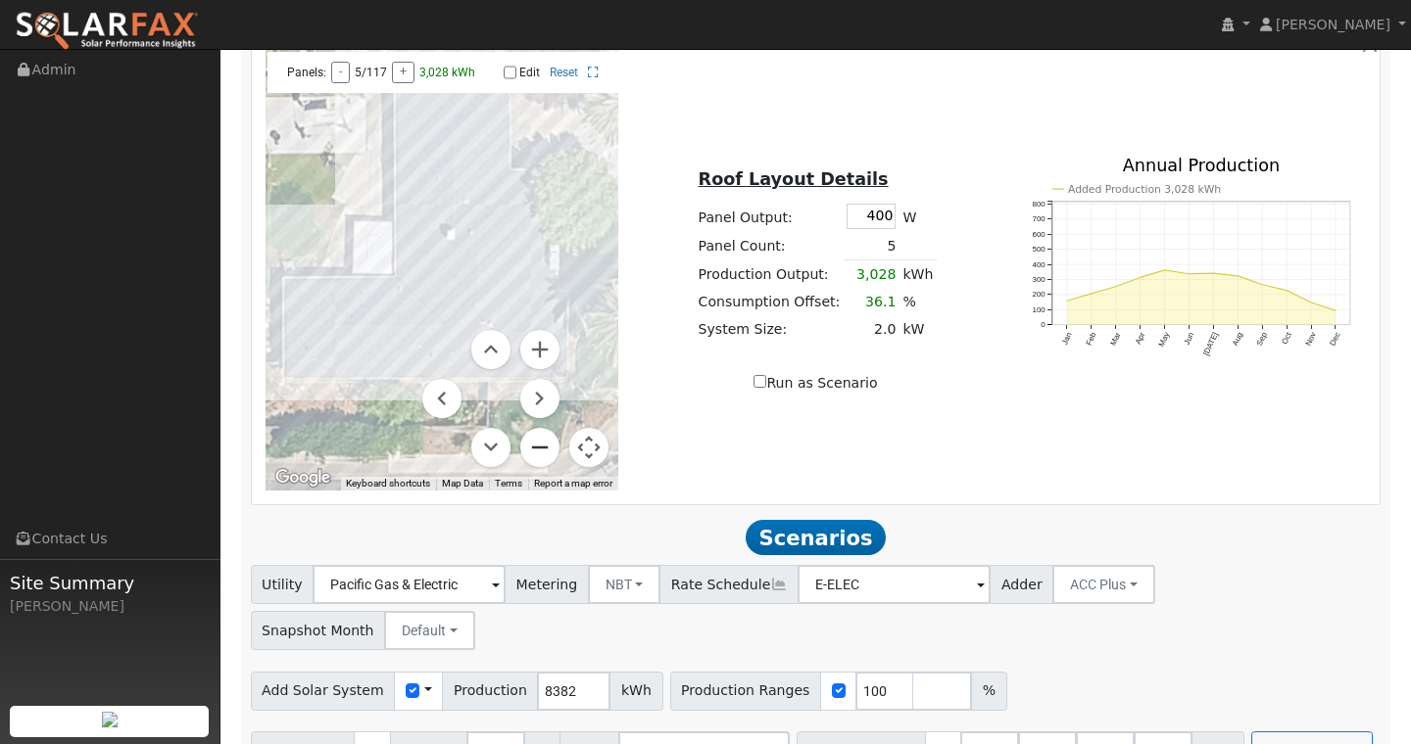
click at [524, 451] on button "Zoom out" at bounding box center [539, 447] width 39 height 39
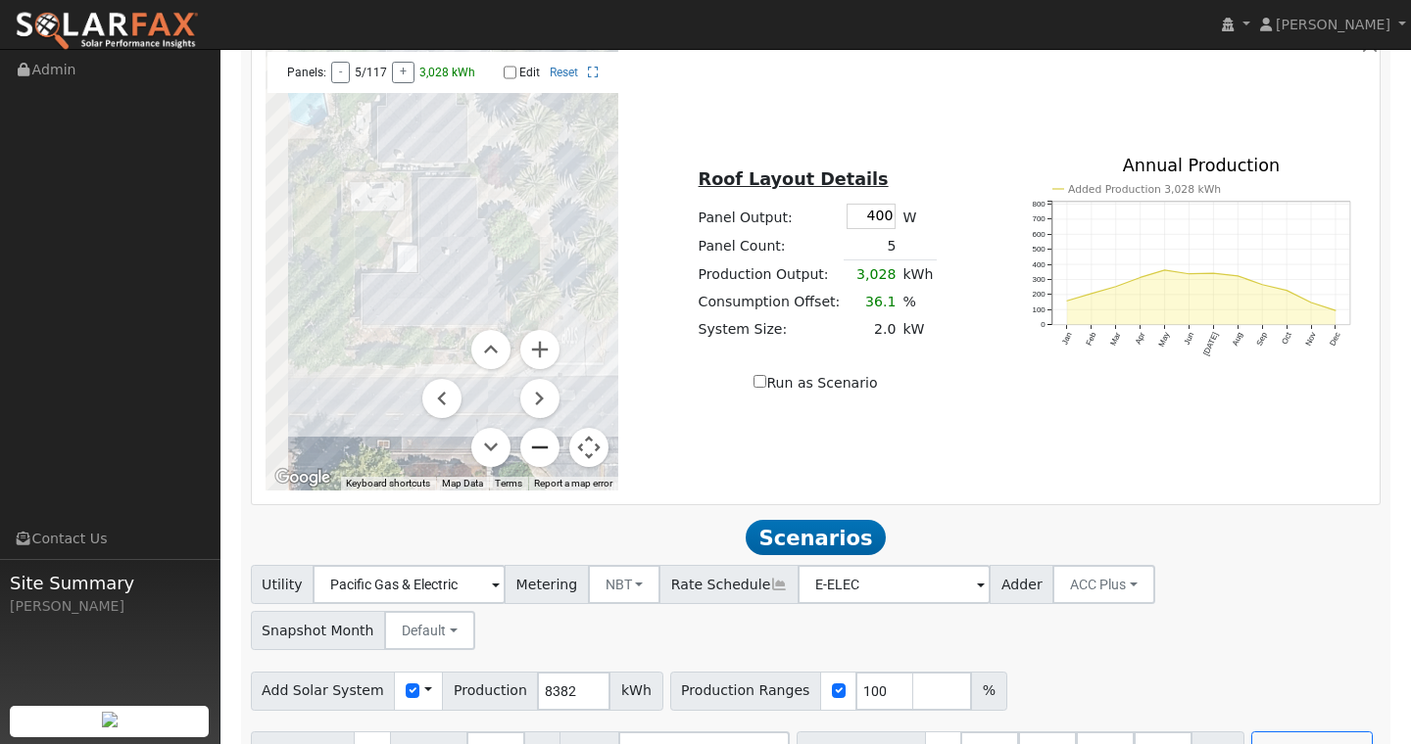
click at [524, 451] on button "Zoom out" at bounding box center [539, 447] width 39 height 39
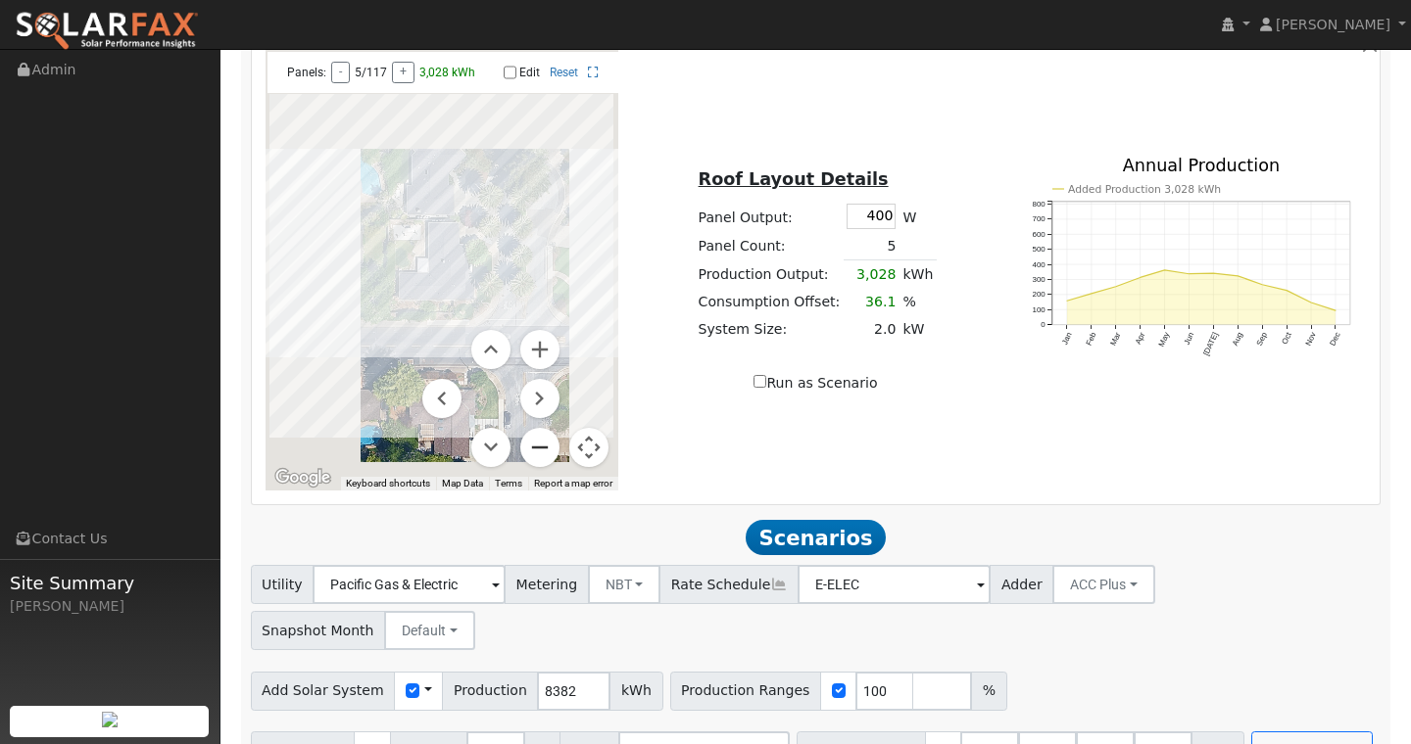
click at [524, 451] on button "Zoom out" at bounding box center [539, 447] width 39 height 39
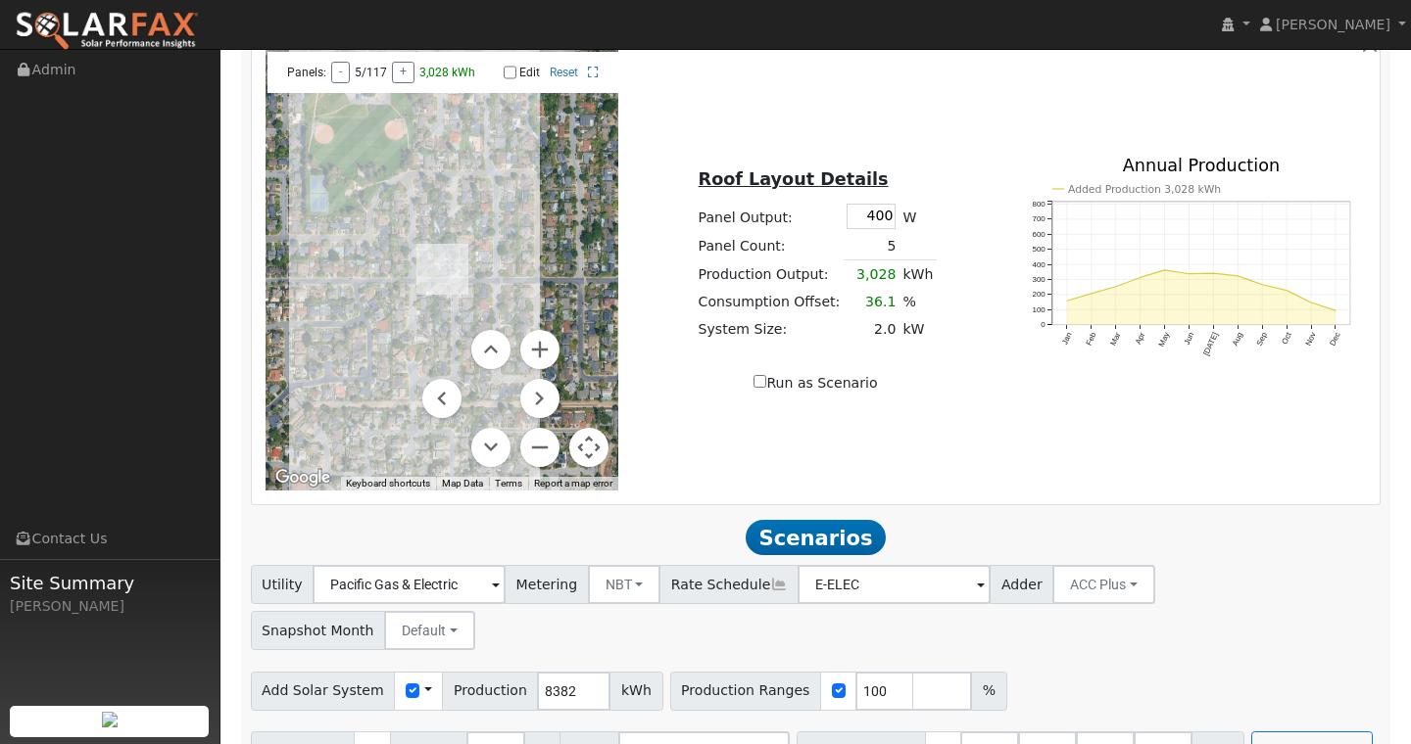
click at [590, 439] on button "Map camera controls" at bounding box center [588, 447] width 39 height 39
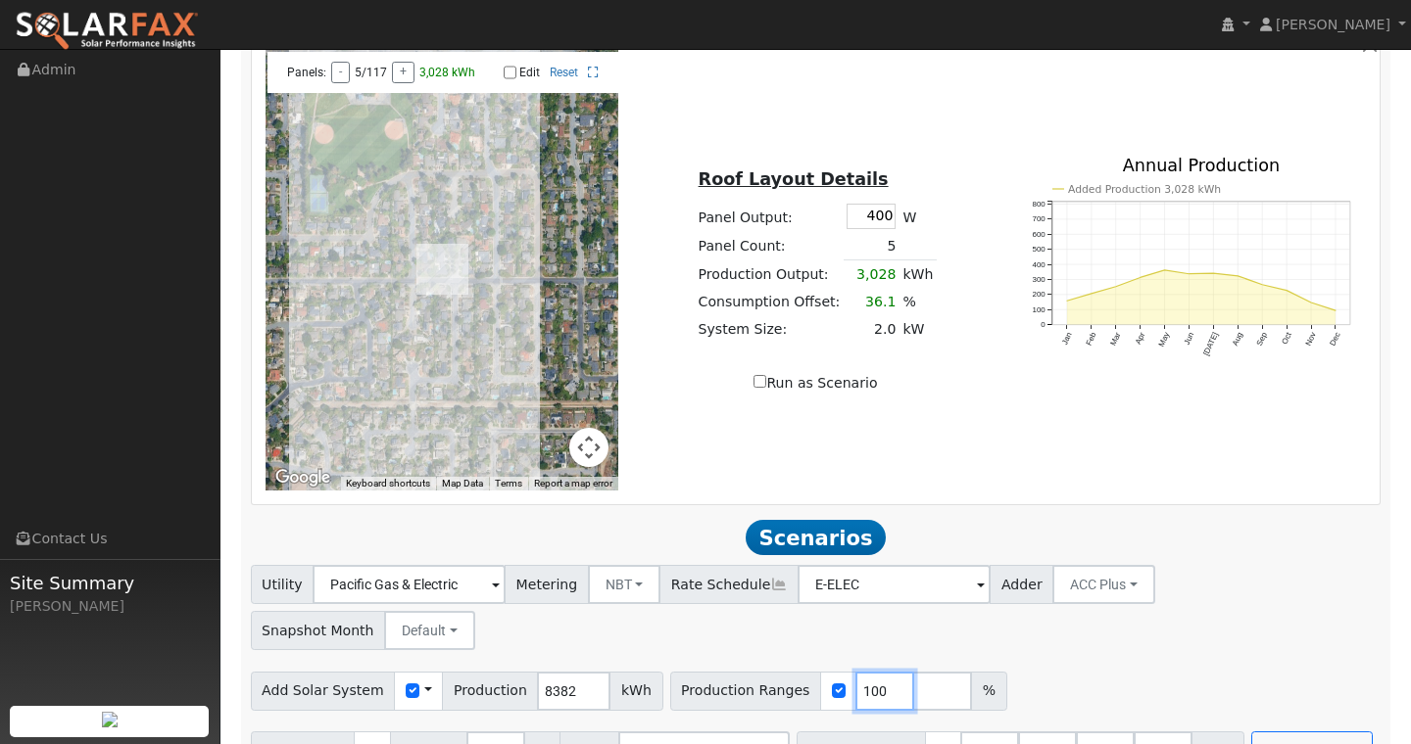
click at [862, 672] on input "100" at bounding box center [884, 691] width 59 height 39
type input "137"
click at [1251, 732] on button "Run Scenarios" at bounding box center [1311, 751] width 120 height 39
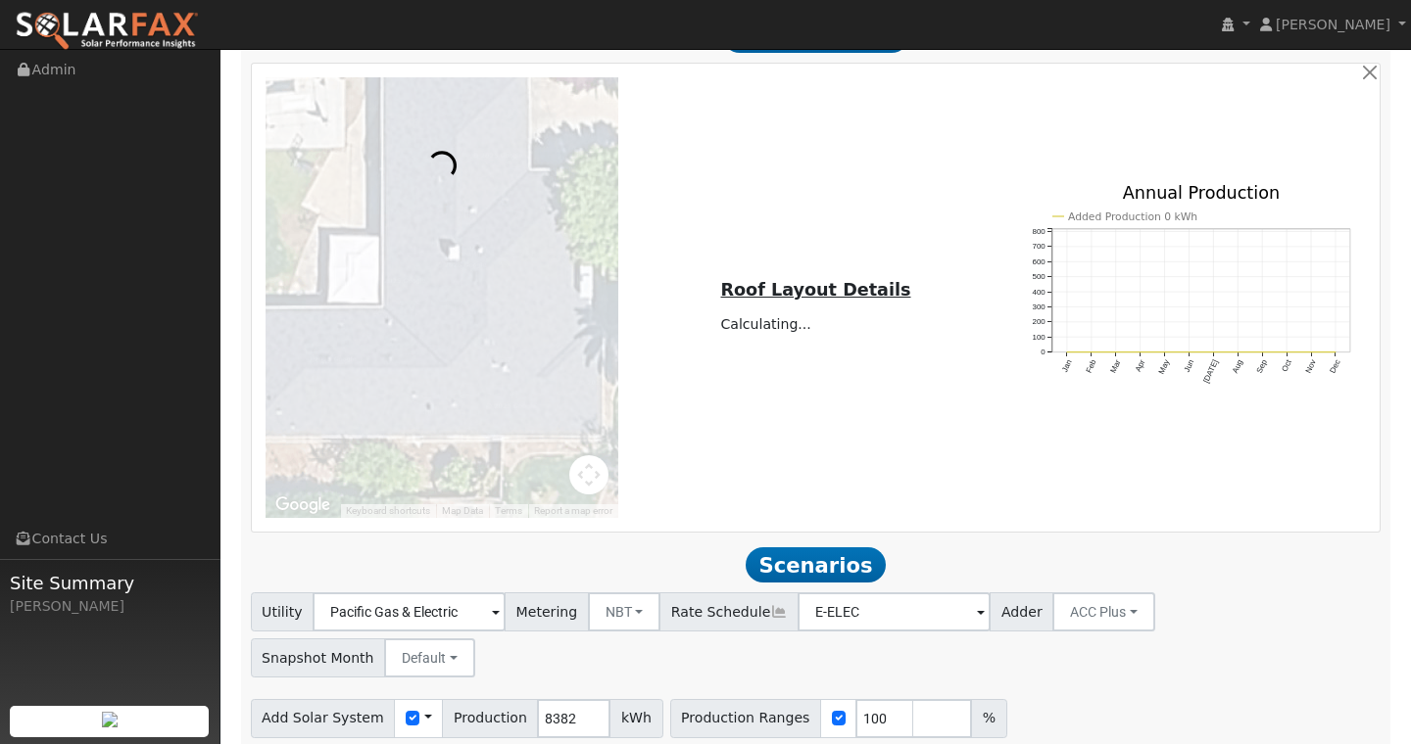
scroll to position [1090, 0]
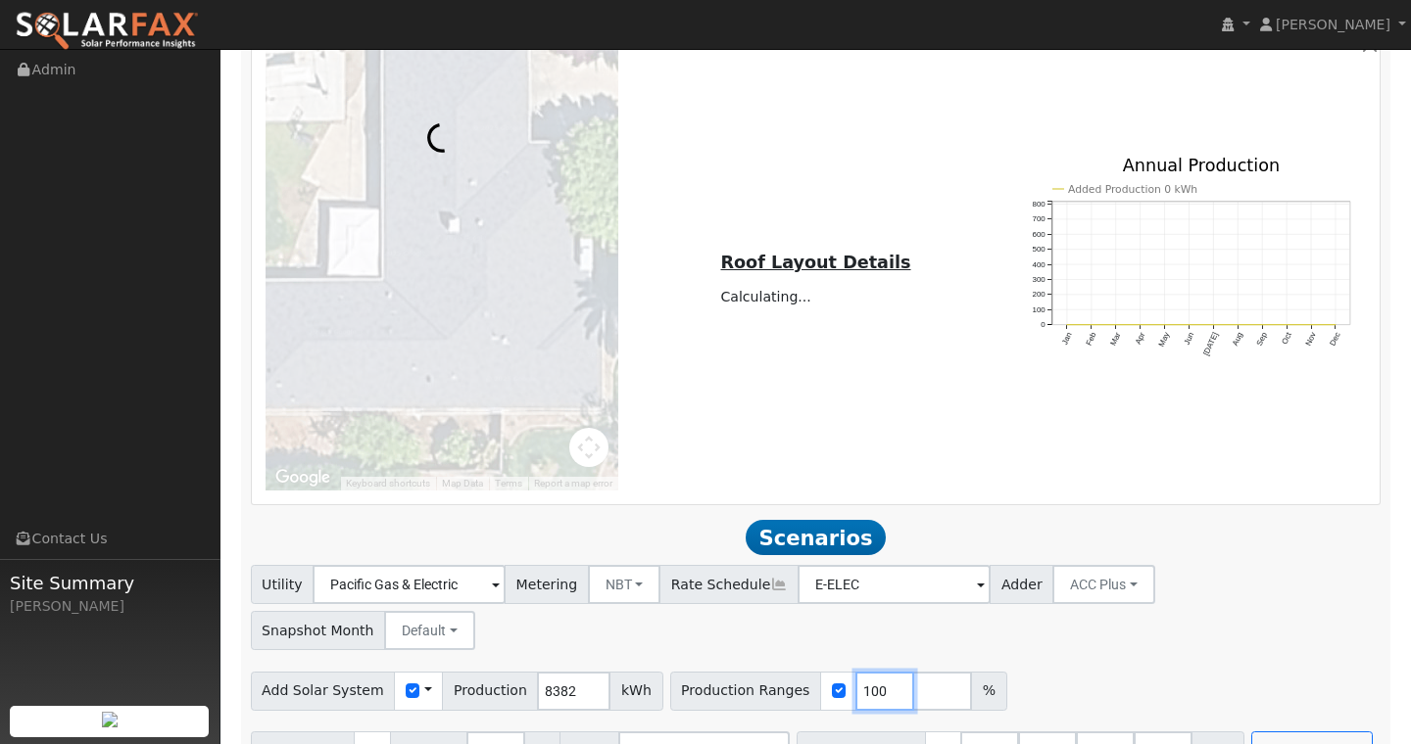
click at [861, 672] on input "100" at bounding box center [884, 691] width 59 height 39
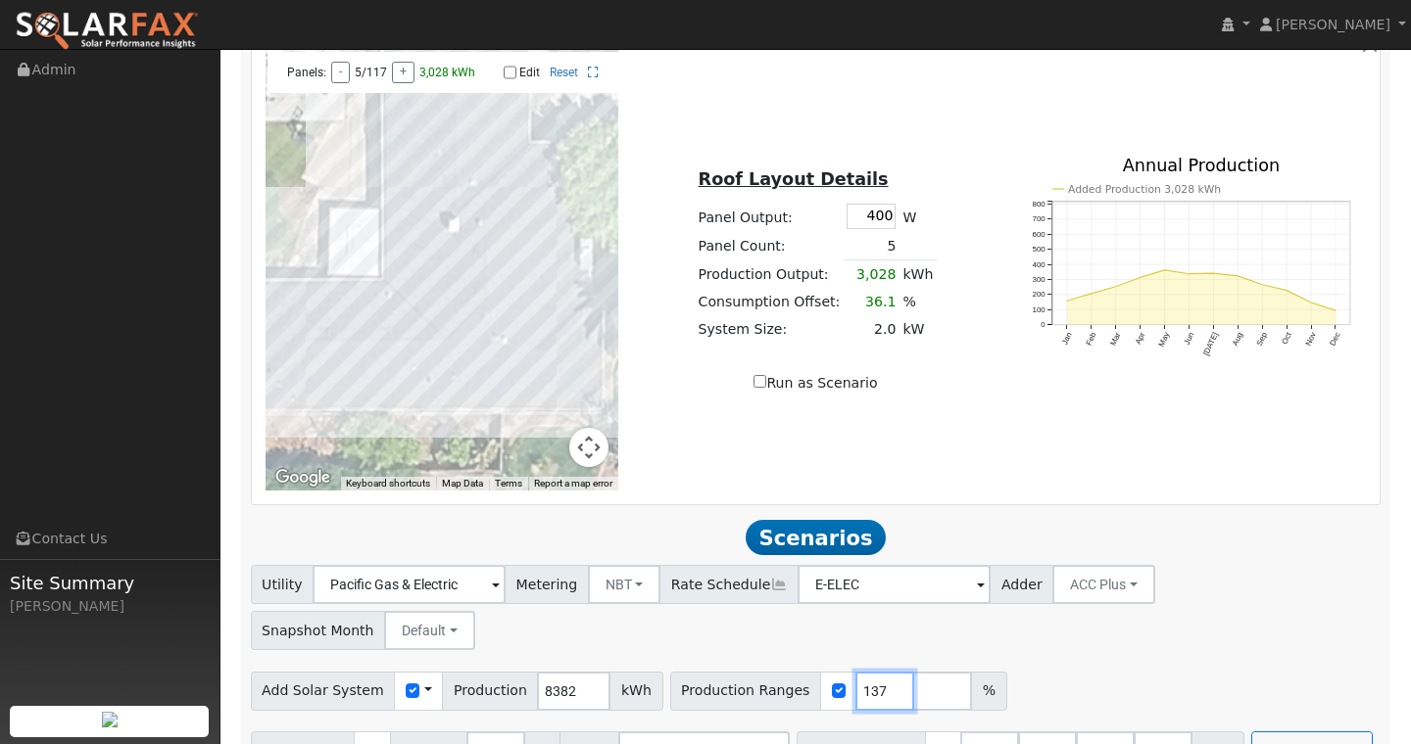
type input "137"
click at [953, 504] on div "← Move left → Move right ↑ Move up ↓ Move down + Zoom in - Zoom out Home Jump l…" at bounding box center [816, 270] width 1128 height 468
click at [1284, 725] on div "Add Battery Reserve 3 % Mode Self Consumption Self Consumption Peak Savings ACC…" at bounding box center [815, 748] width 1137 height 46
click at [1270, 732] on button "Run Scenarios" at bounding box center [1311, 751] width 120 height 39
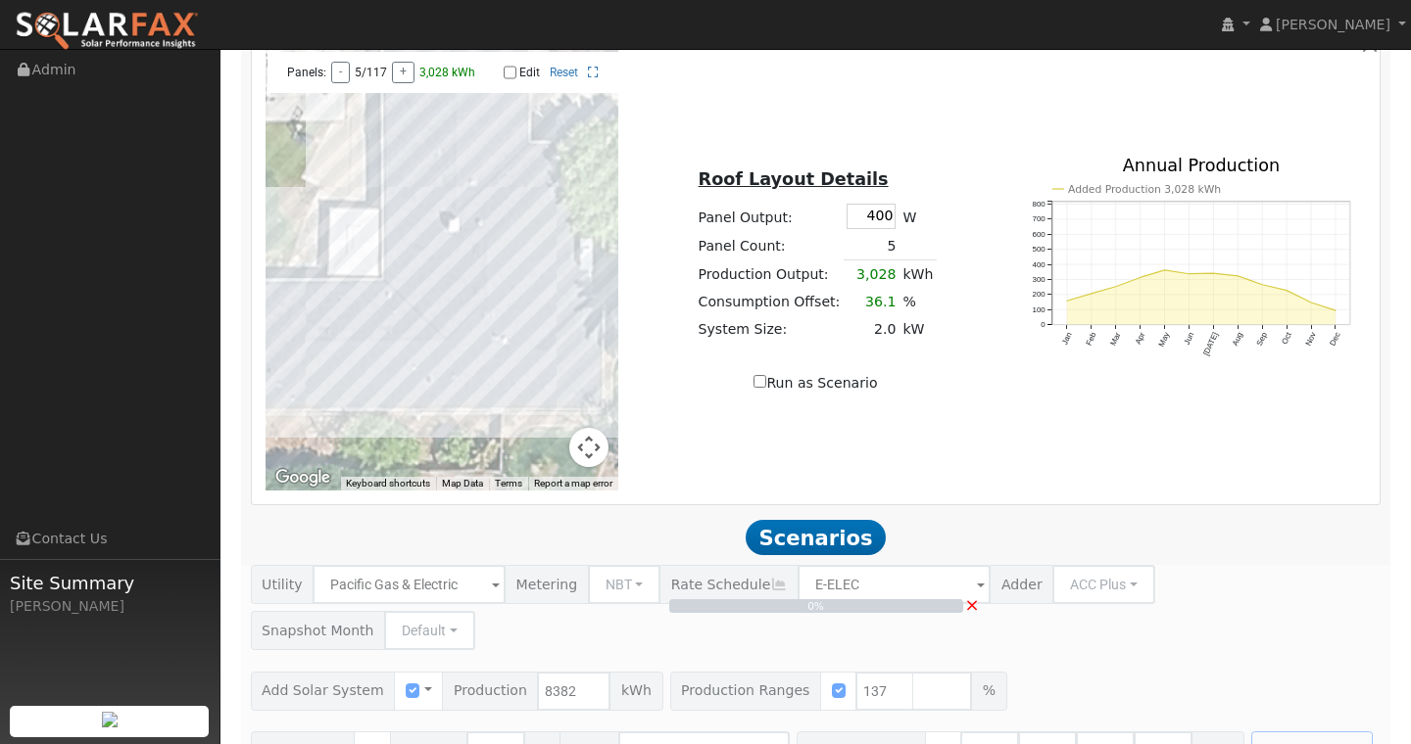
click at [599, 453] on button "Map camera controls" at bounding box center [588, 447] width 39 height 39
click at [537, 449] on button "Zoom out" at bounding box center [539, 447] width 39 height 39
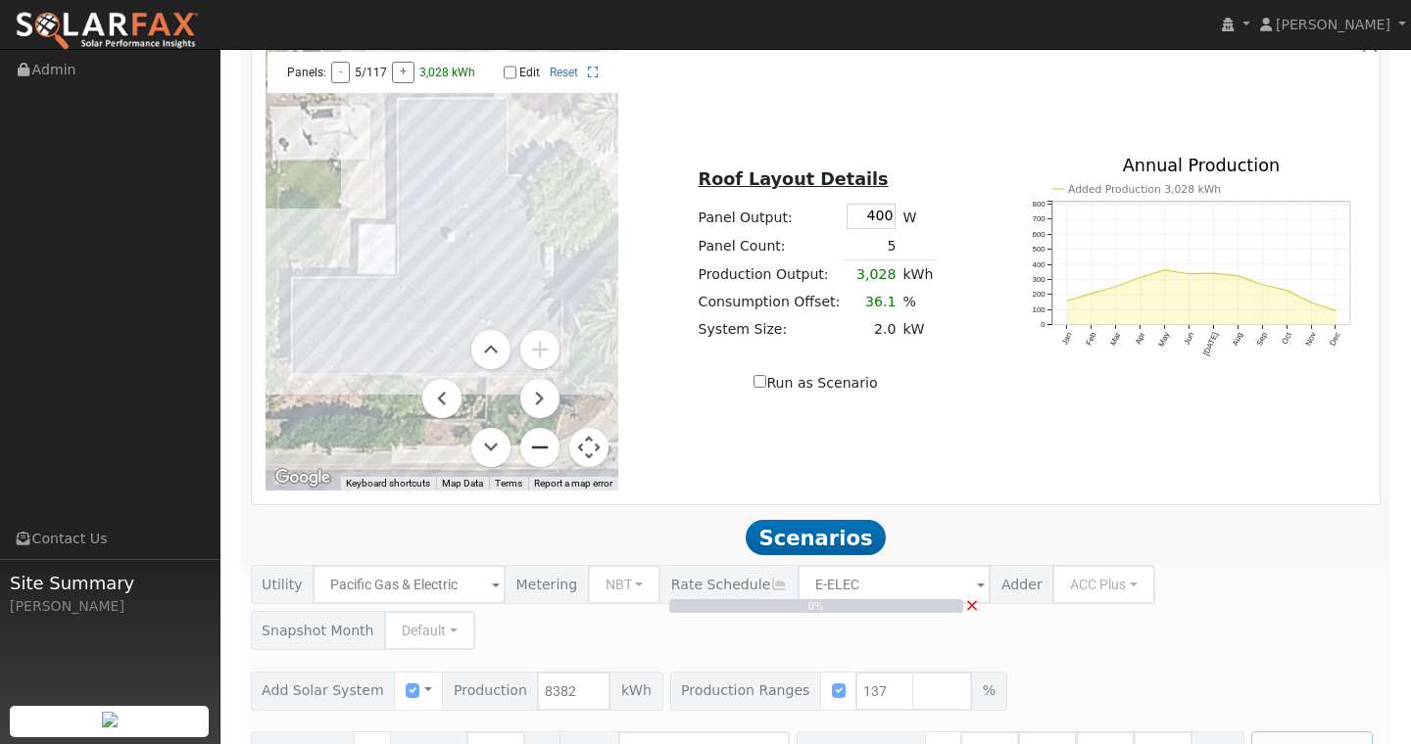
click at [537, 449] on button "Zoom out" at bounding box center [539, 447] width 39 height 39
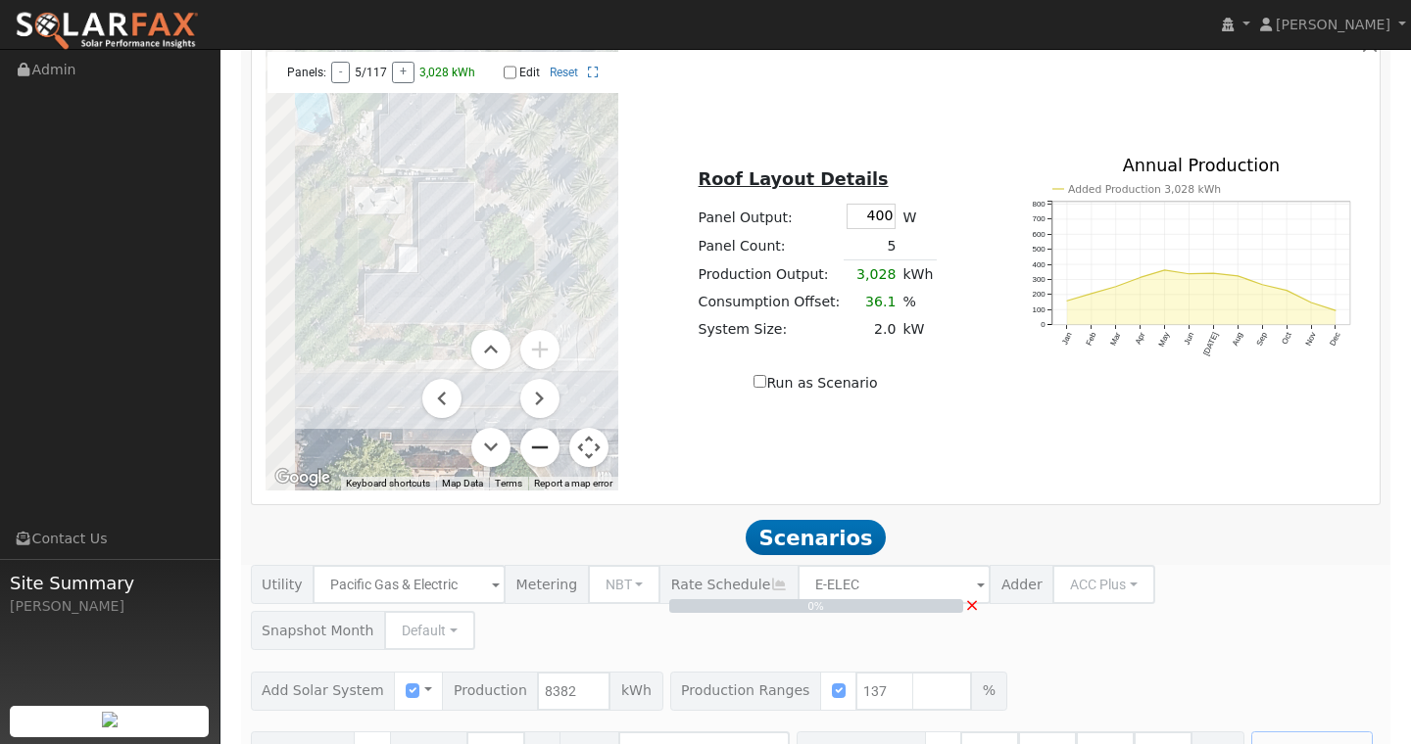
click at [537, 449] on button "Zoom out" at bounding box center [539, 447] width 39 height 39
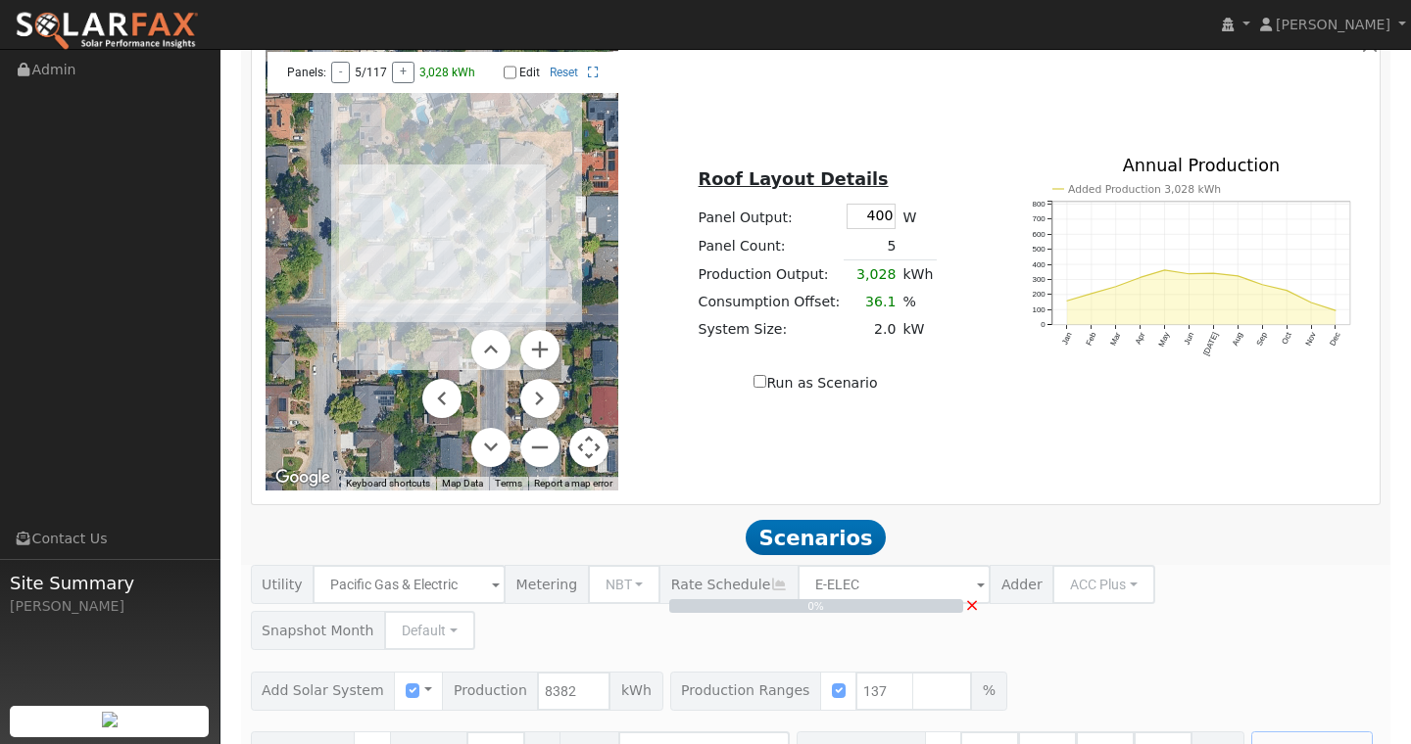
click at [602, 457] on button "Map camera controls" at bounding box center [588, 447] width 39 height 39
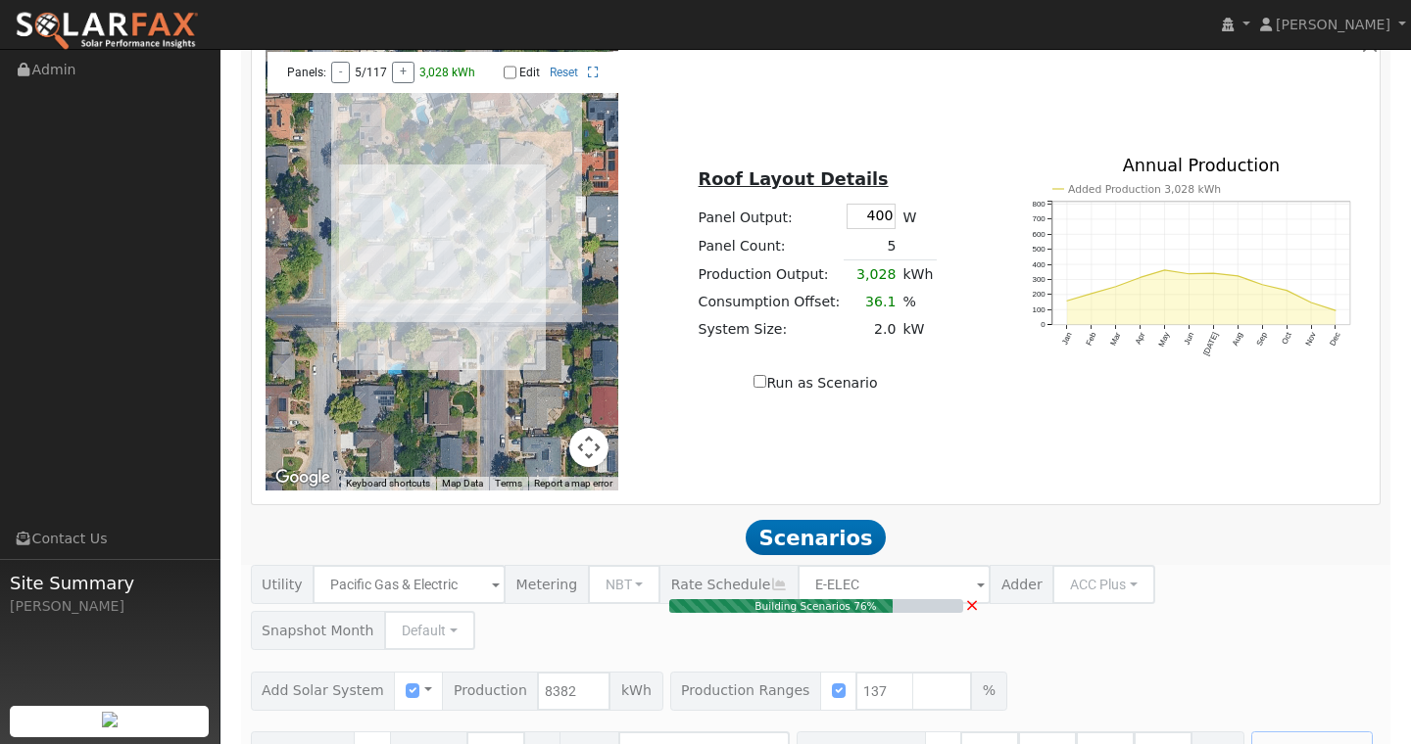
type input "7.7"
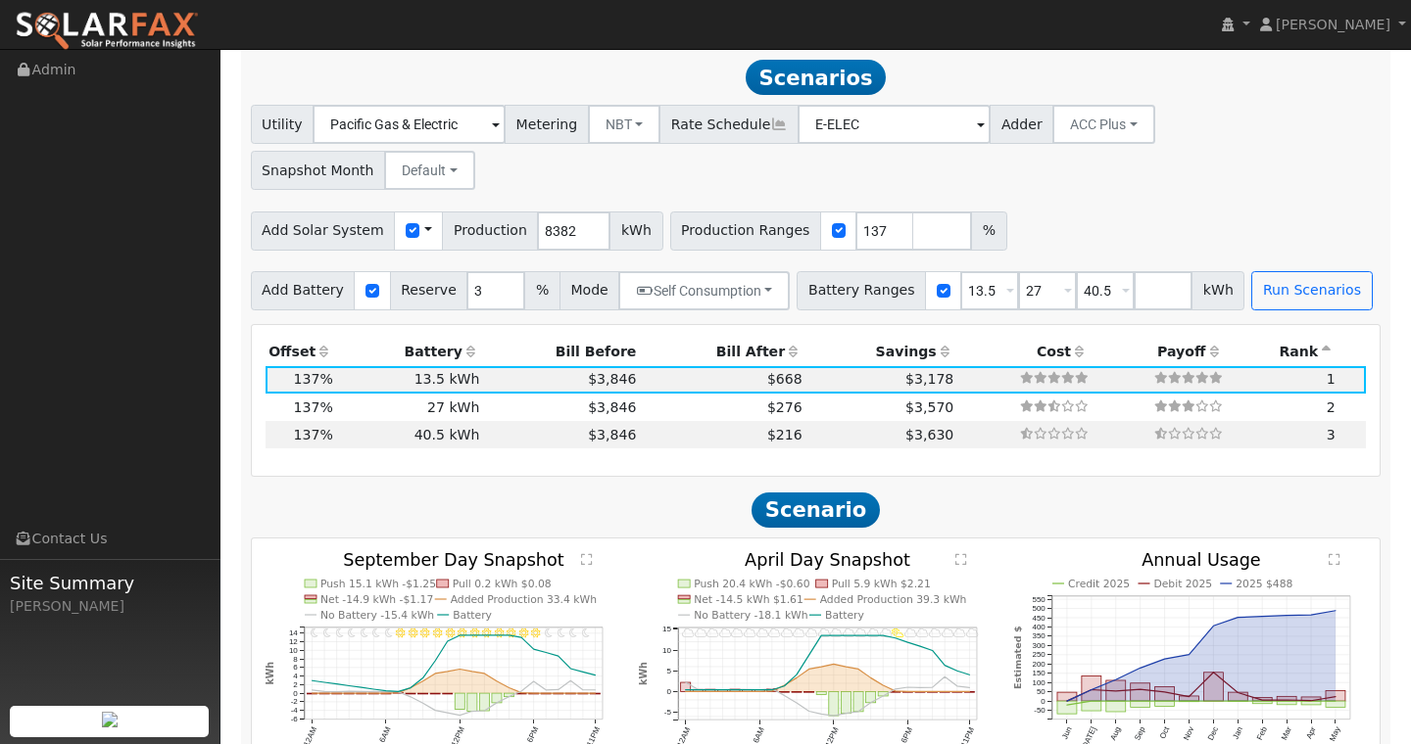
scroll to position [1552, 0]
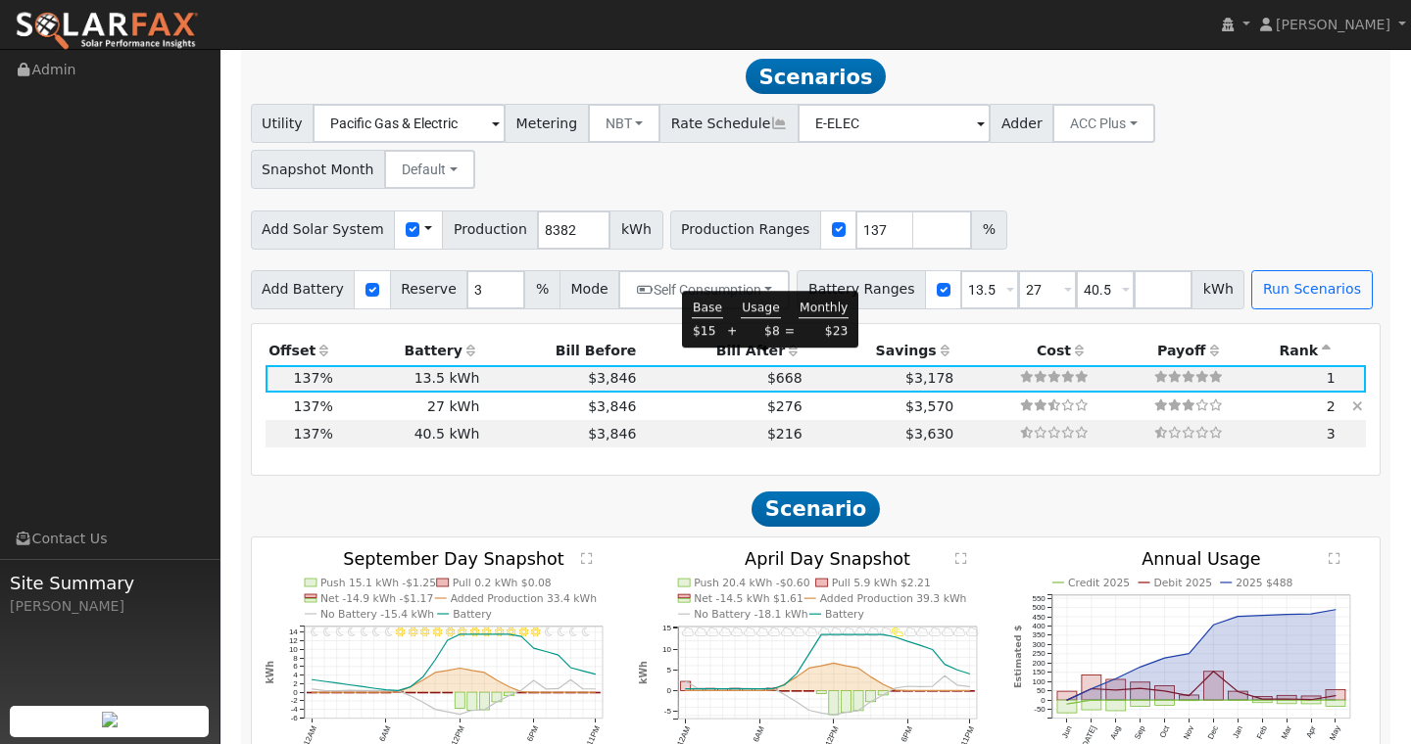
click at [769, 399] on span "$276" at bounding box center [784, 407] width 35 height 16
type input "$32,400"
type input "$17,758"
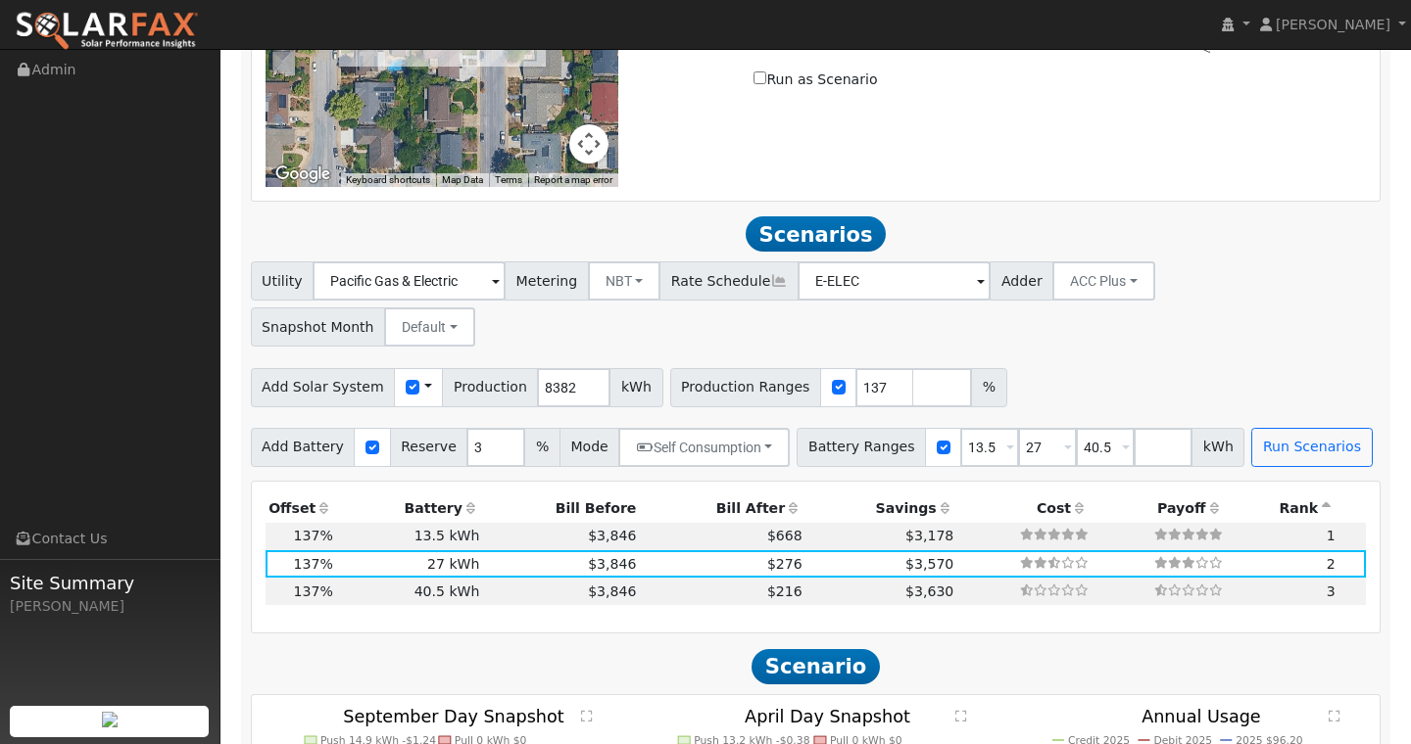
scroll to position [1396, 0]
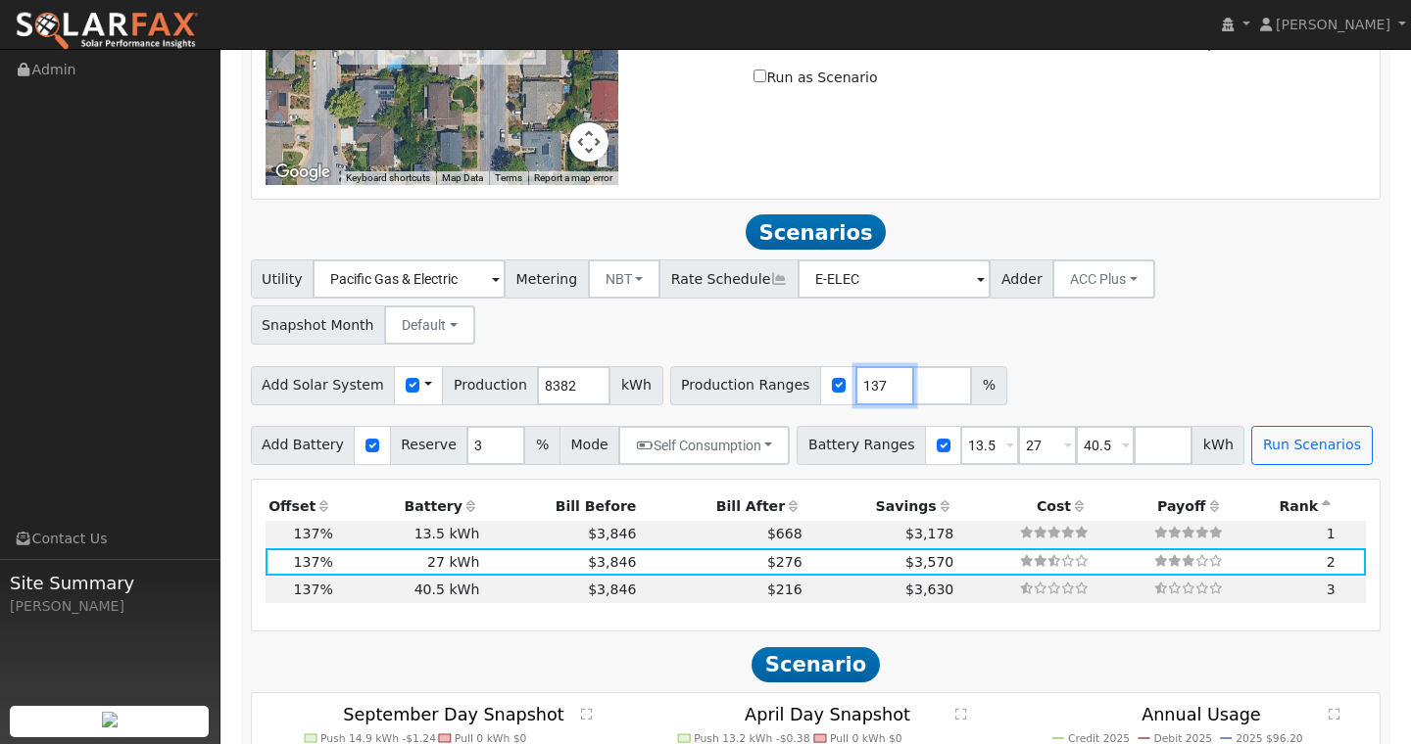
click at [861, 366] on input "137" at bounding box center [884, 385] width 59 height 39
type input "108"
click at [1255, 426] on button "Run Scenarios" at bounding box center [1311, 445] width 120 height 39
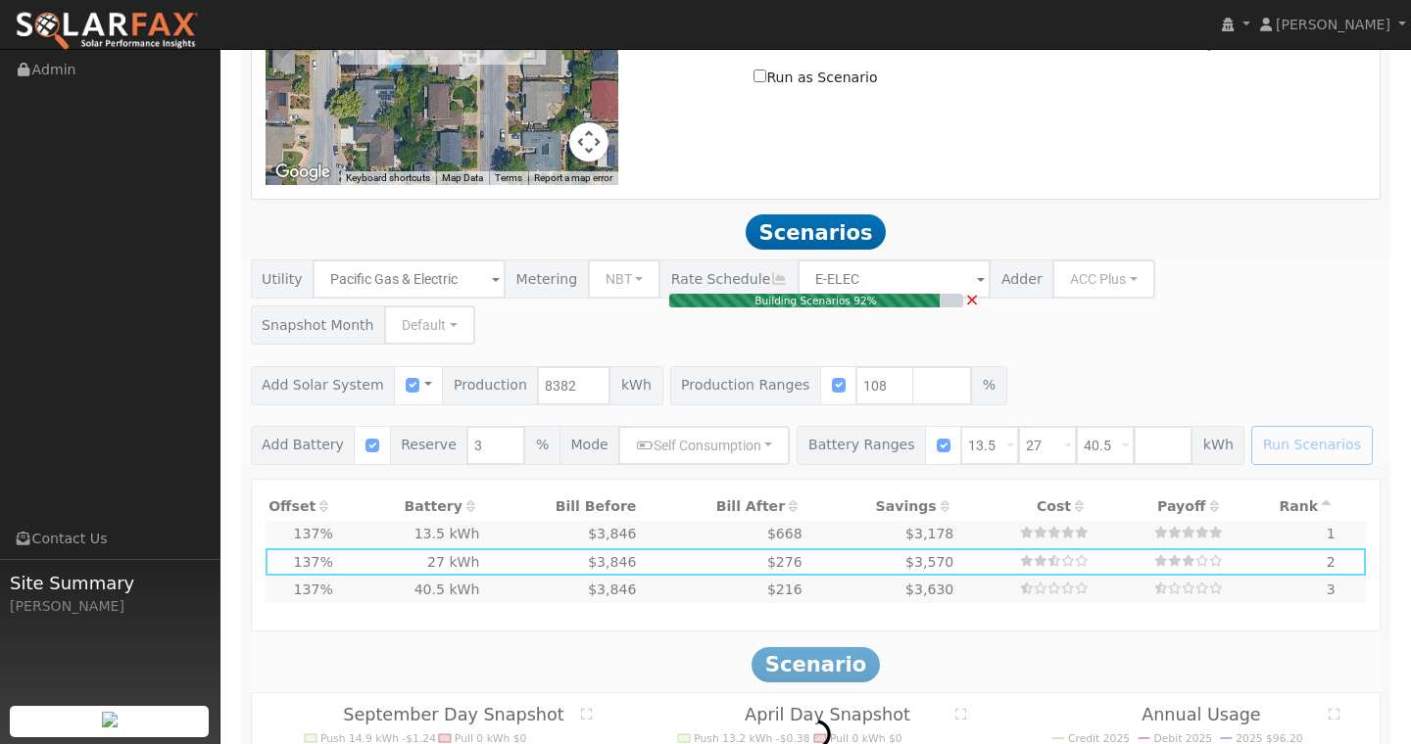
type input "6.0"
type input "$21,124"
type input "$16,200"
type input "$11,197"
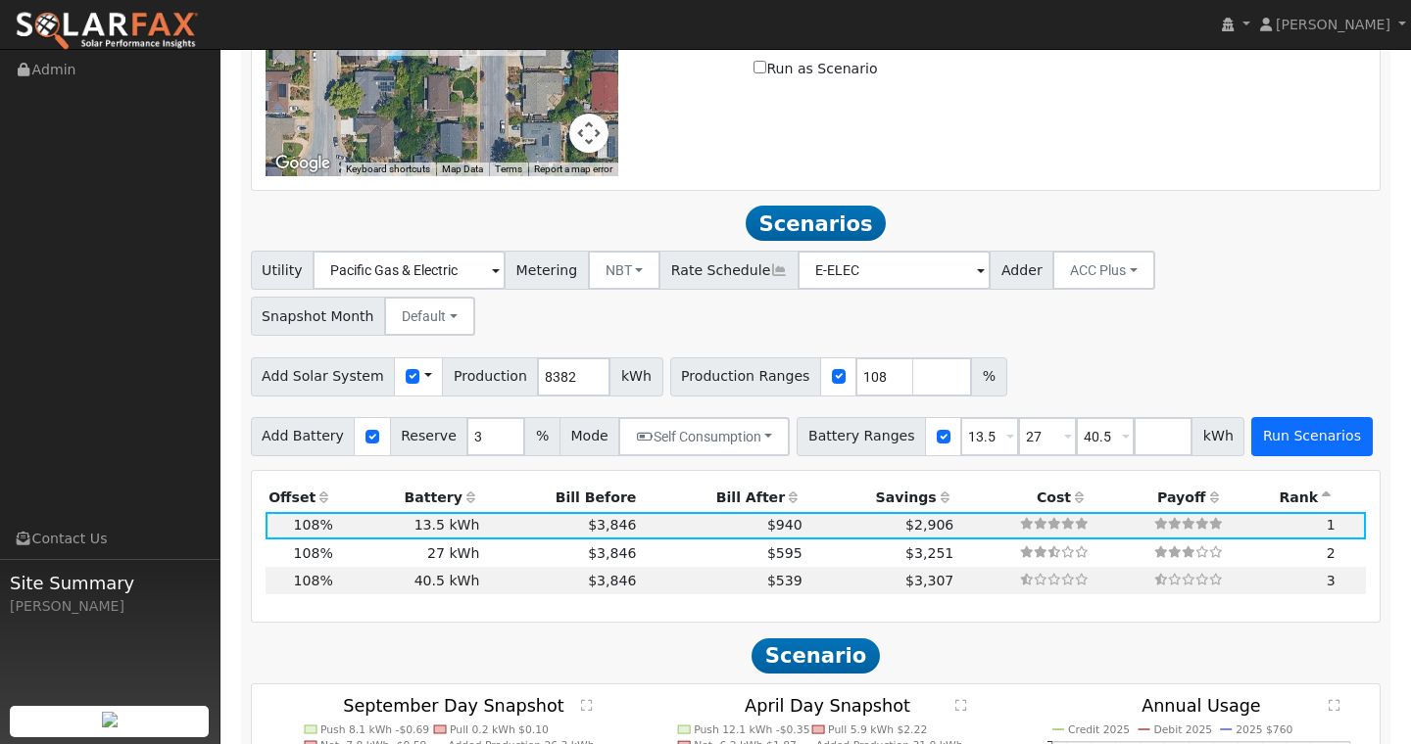
scroll to position [1390, 0]
